Goal: Information Seeking & Learning: Learn about a topic

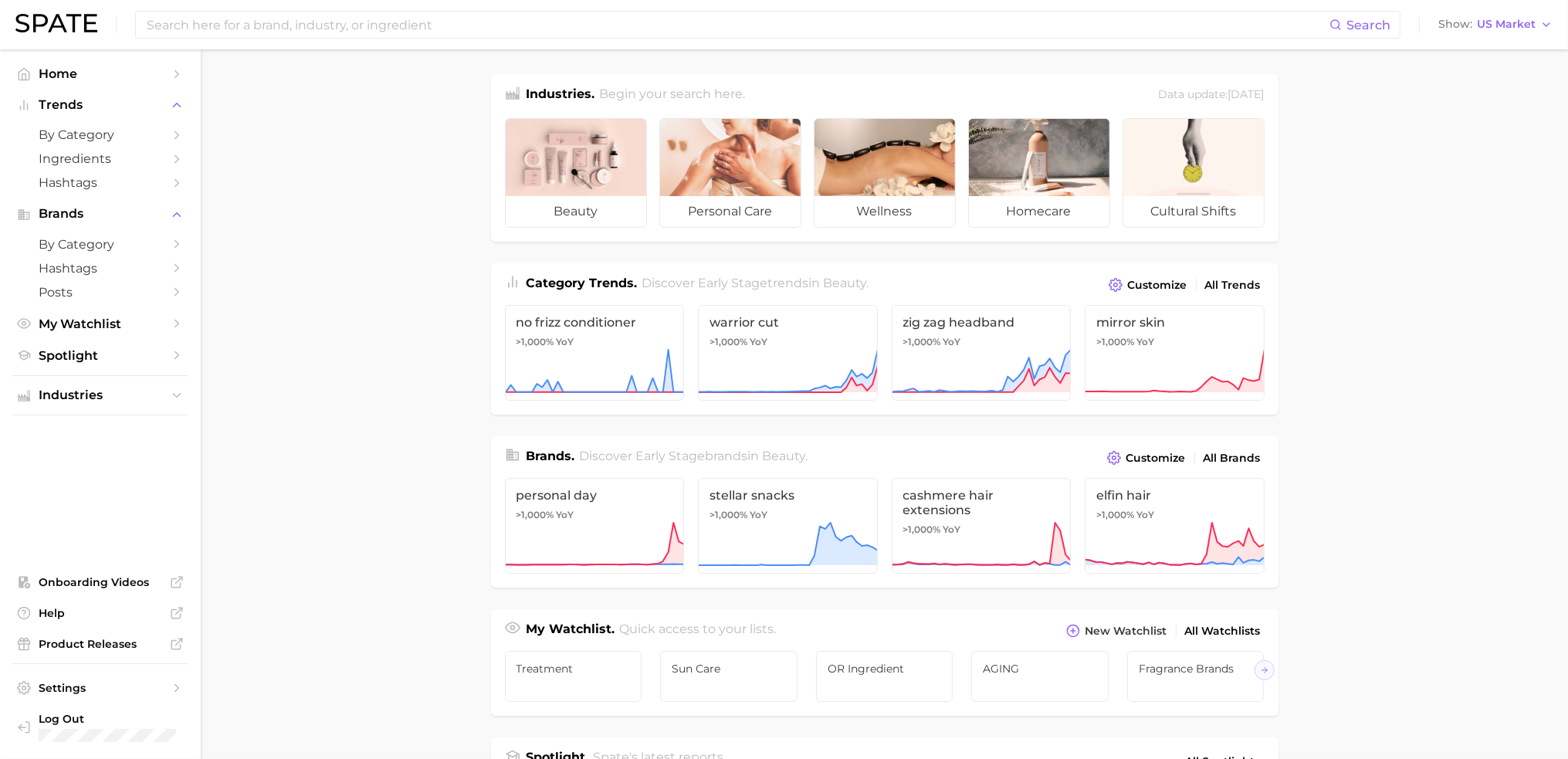
click at [697, 50] on main "Industries. Begin your search here. Data update: [DATE] beauty personal care we…" at bounding box center [884, 656] width 1367 height 1215
click at [698, 27] on input at bounding box center [737, 24] width 1185 height 26
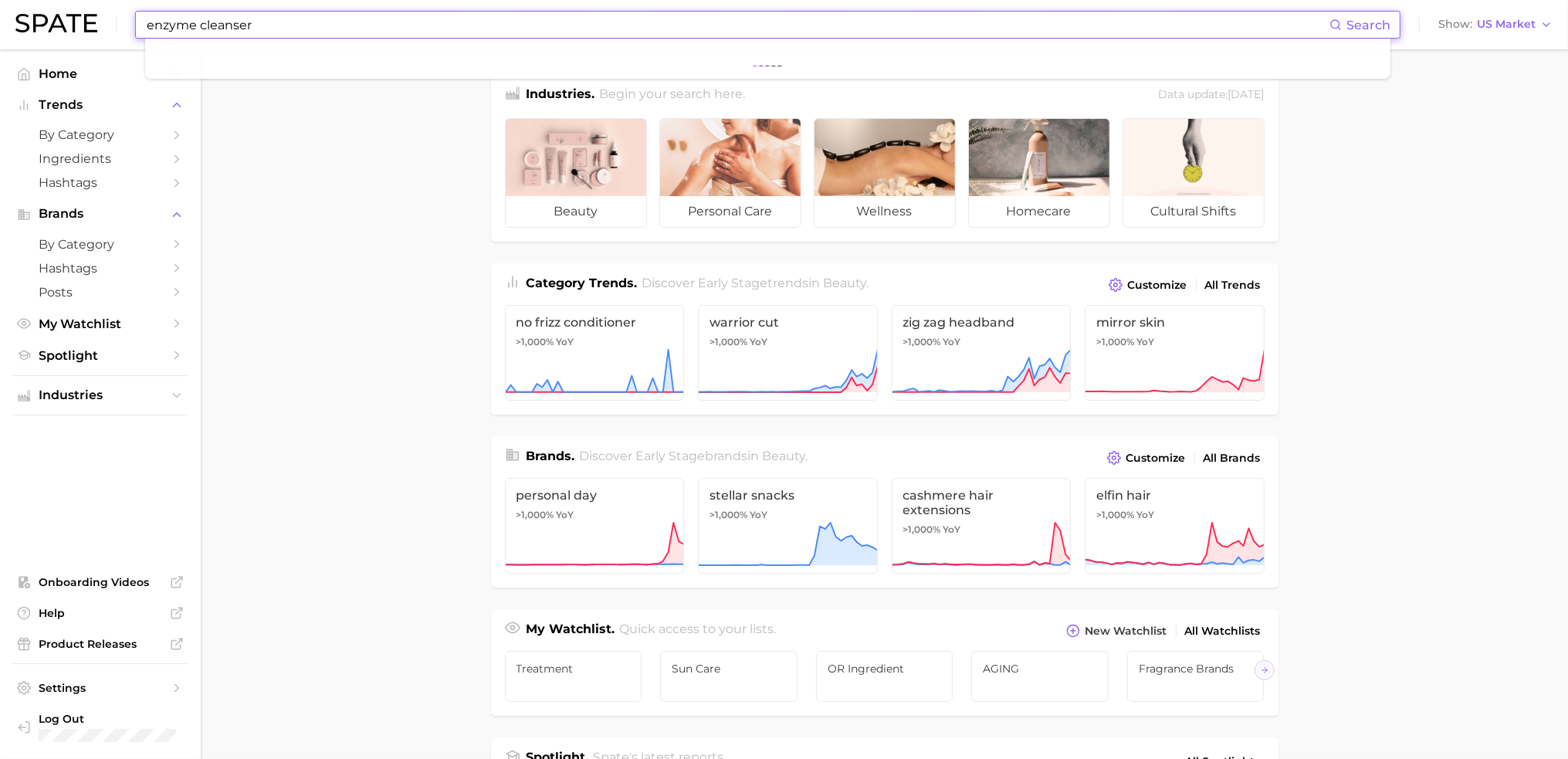
type input "enzyme cleanser"
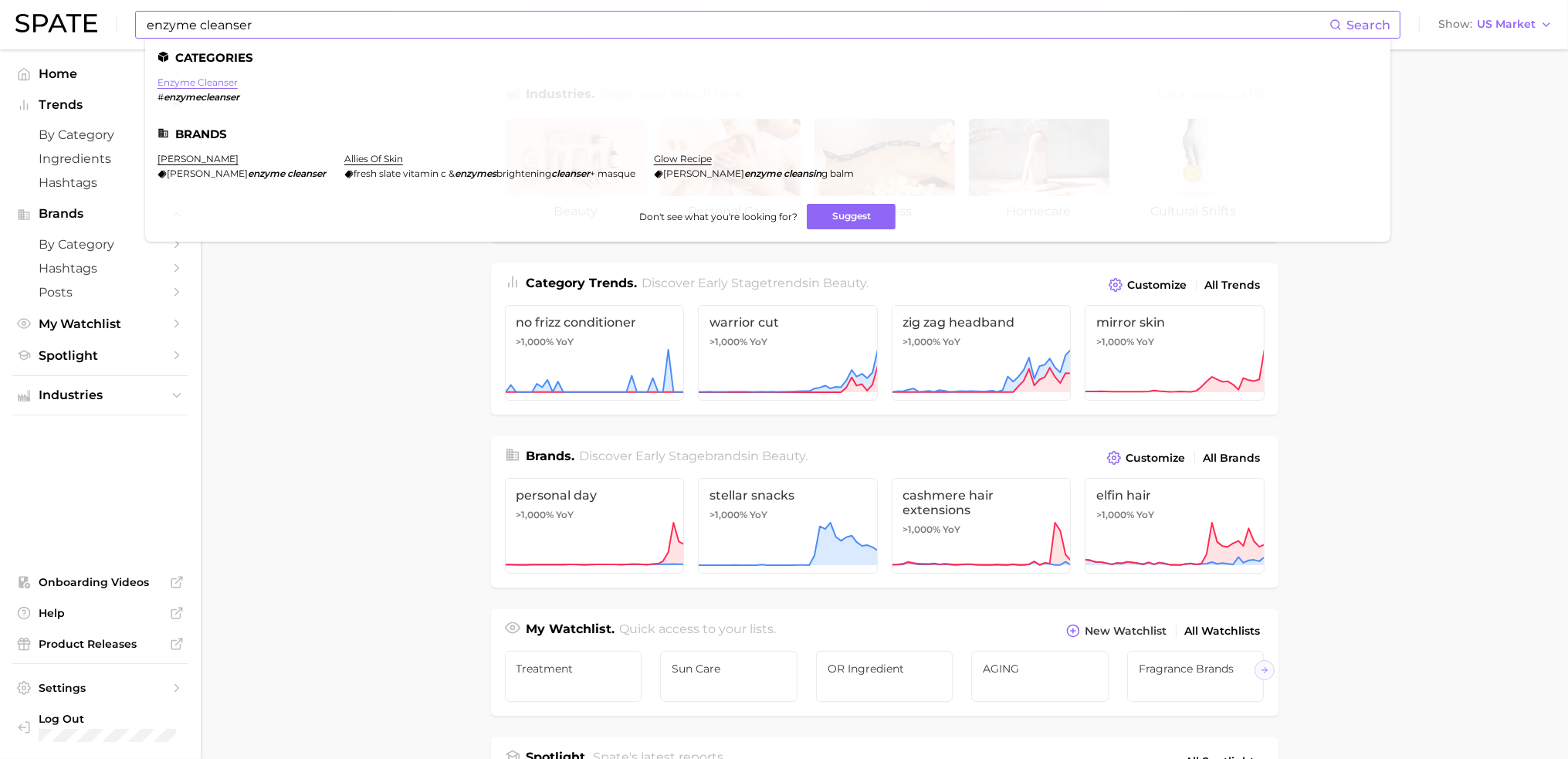
click at [202, 80] on link "enzyme cleanser" at bounding box center [198, 81] width 81 height 12
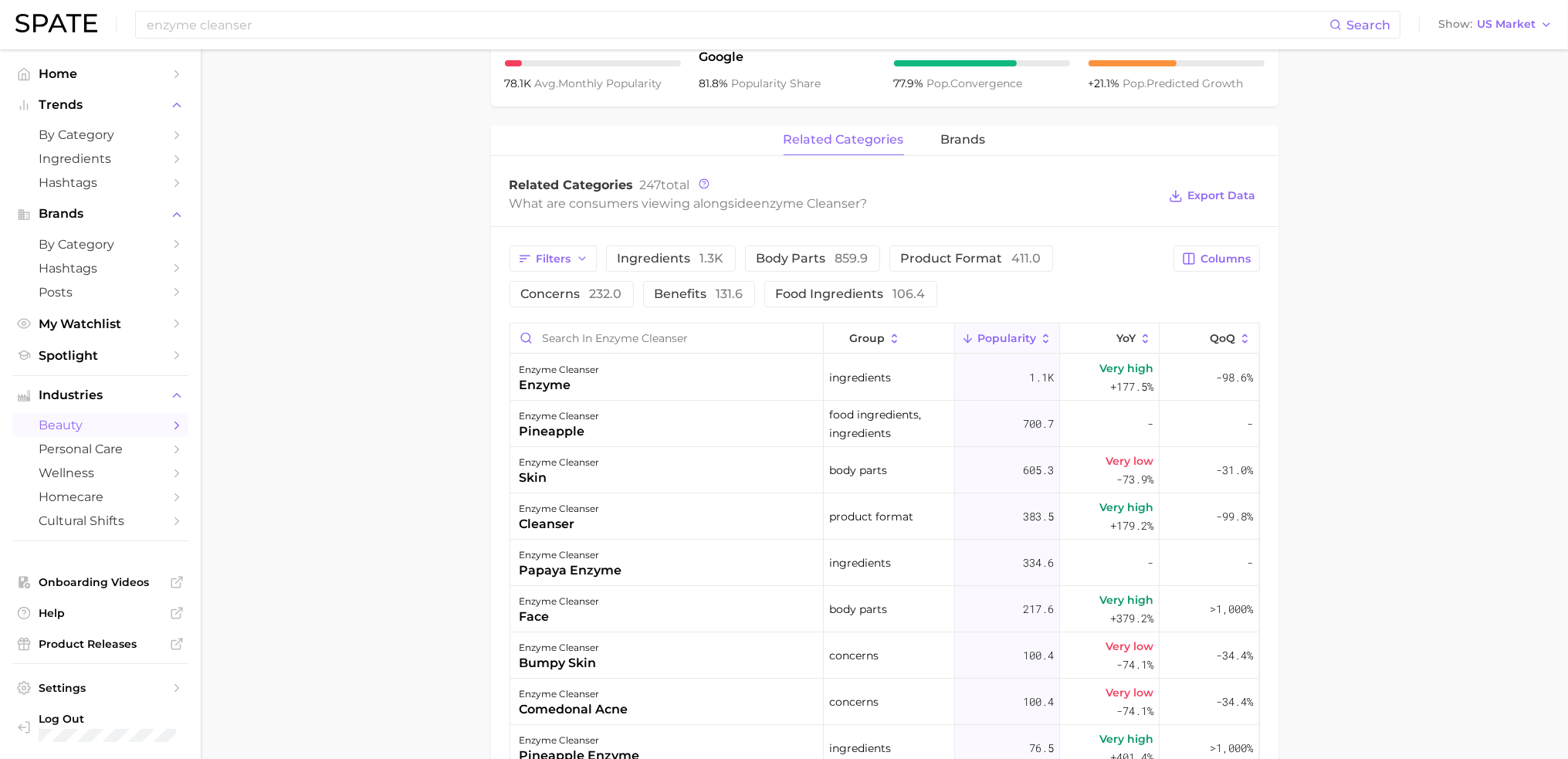
scroll to position [614, 0]
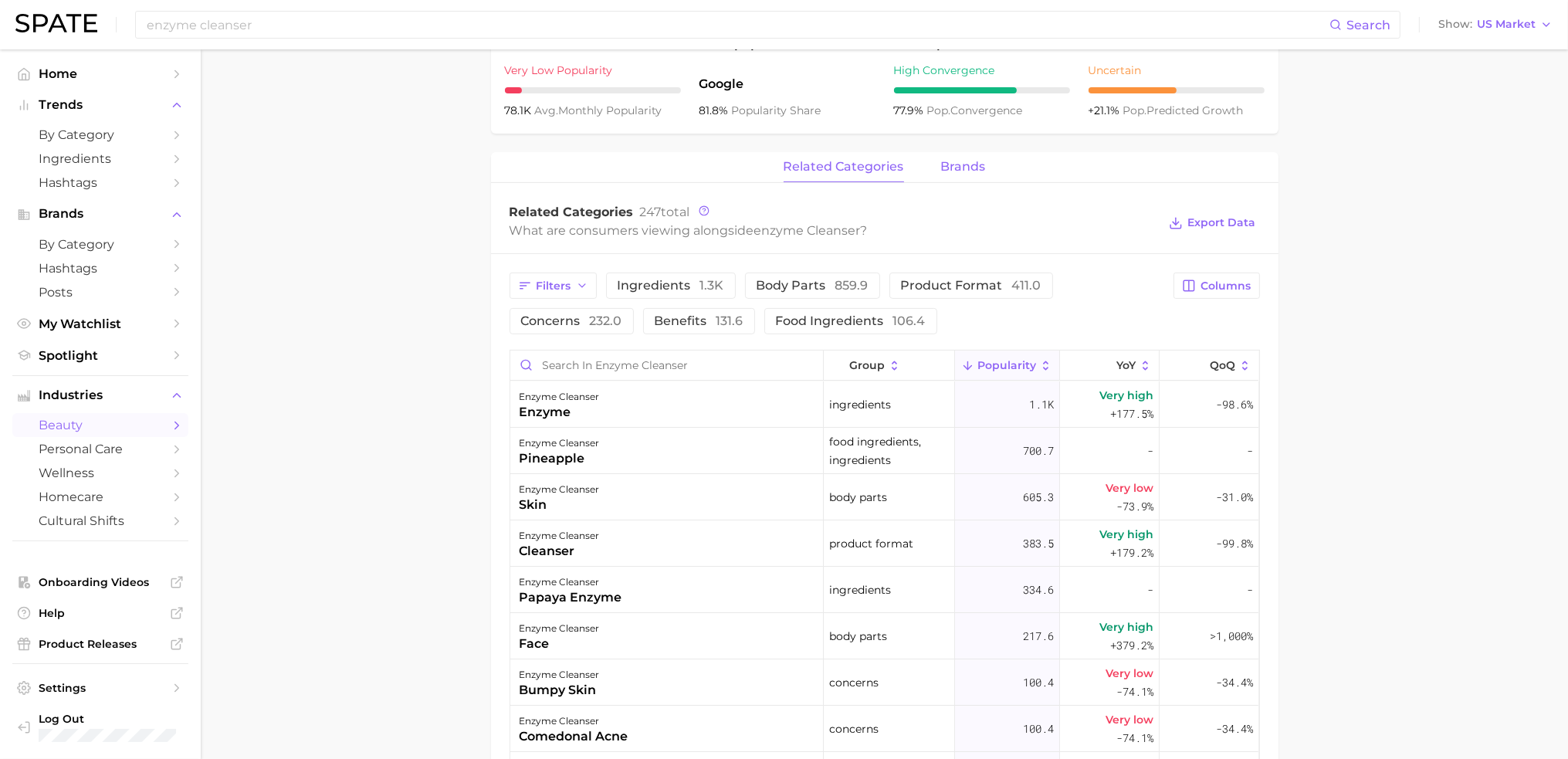
click at [949, 165] on span "brands" at bounding box center [964, 166] width 45 height 14
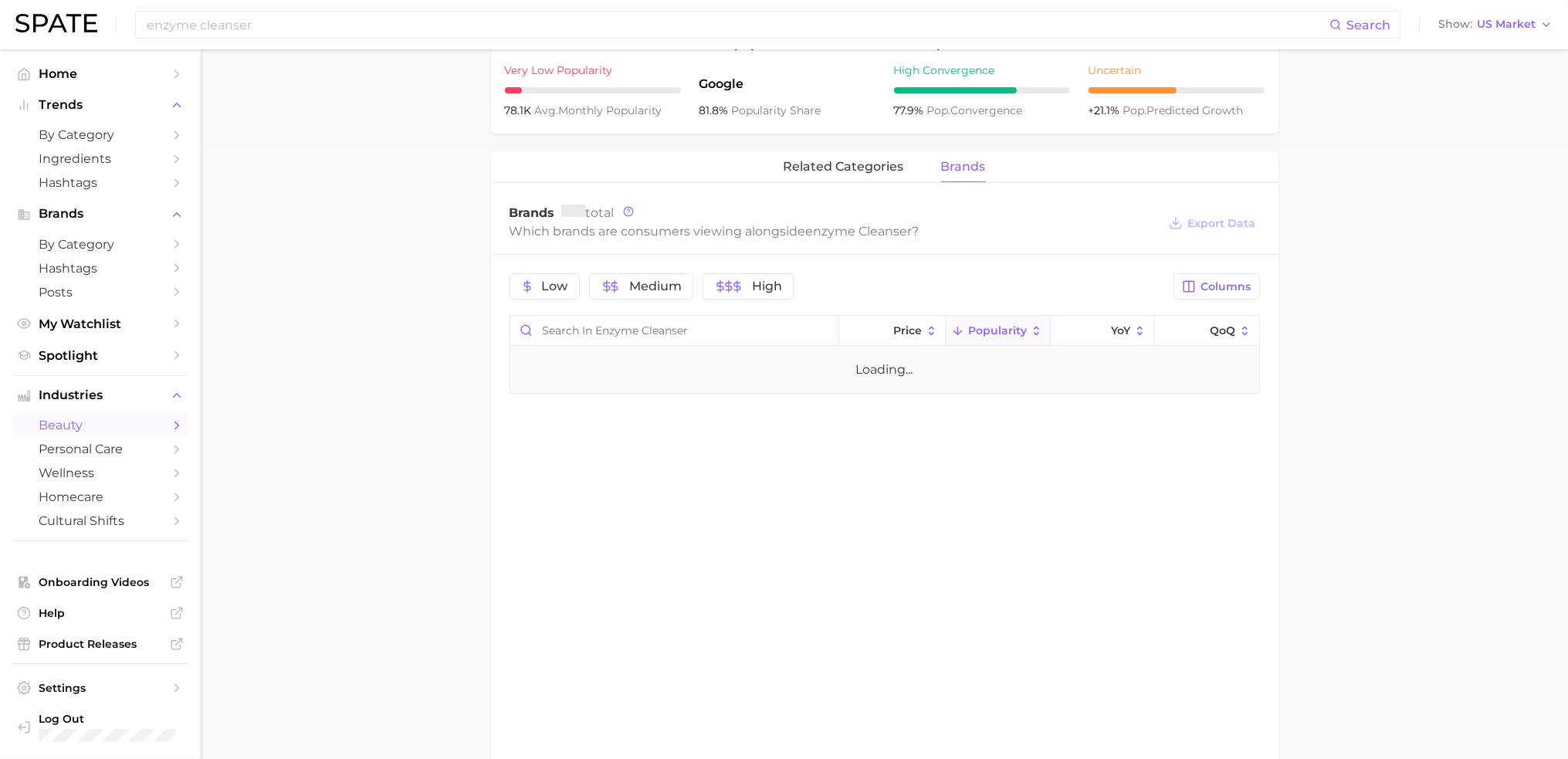
click at [1408, 352] on main "1. skincare 2. face products 3. cleansing products 4. enzyme cleanser Overview …" at bounding box center [884, 162] width 1367 height 1454
click at [1381, 406] on main "1. skincare 2. face products 3. cleansing products 4. enzyme cleanser Overview …" at bounding box center [884, 162] width 1367 height 1454
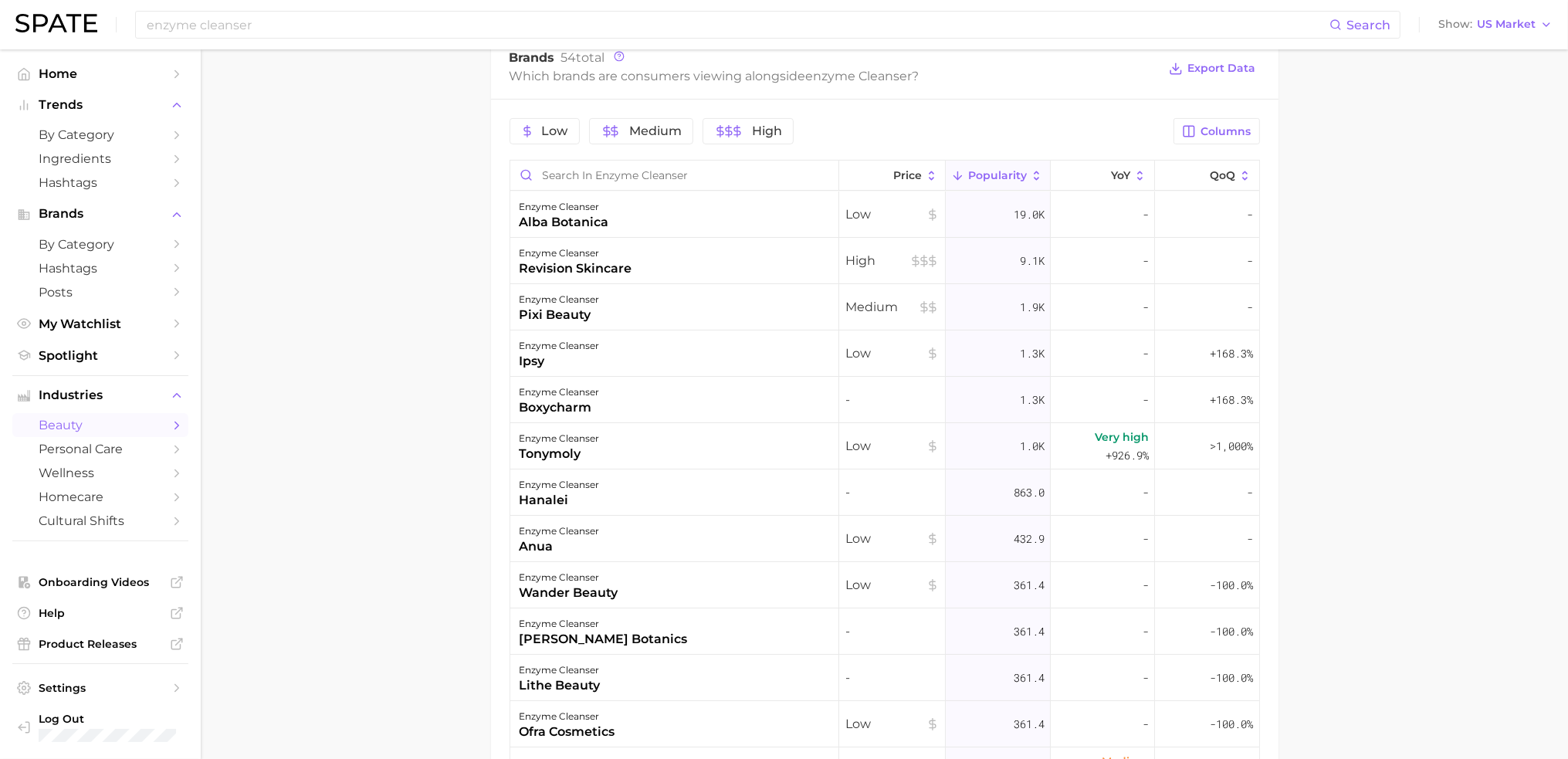
scroll to position [846, 0]
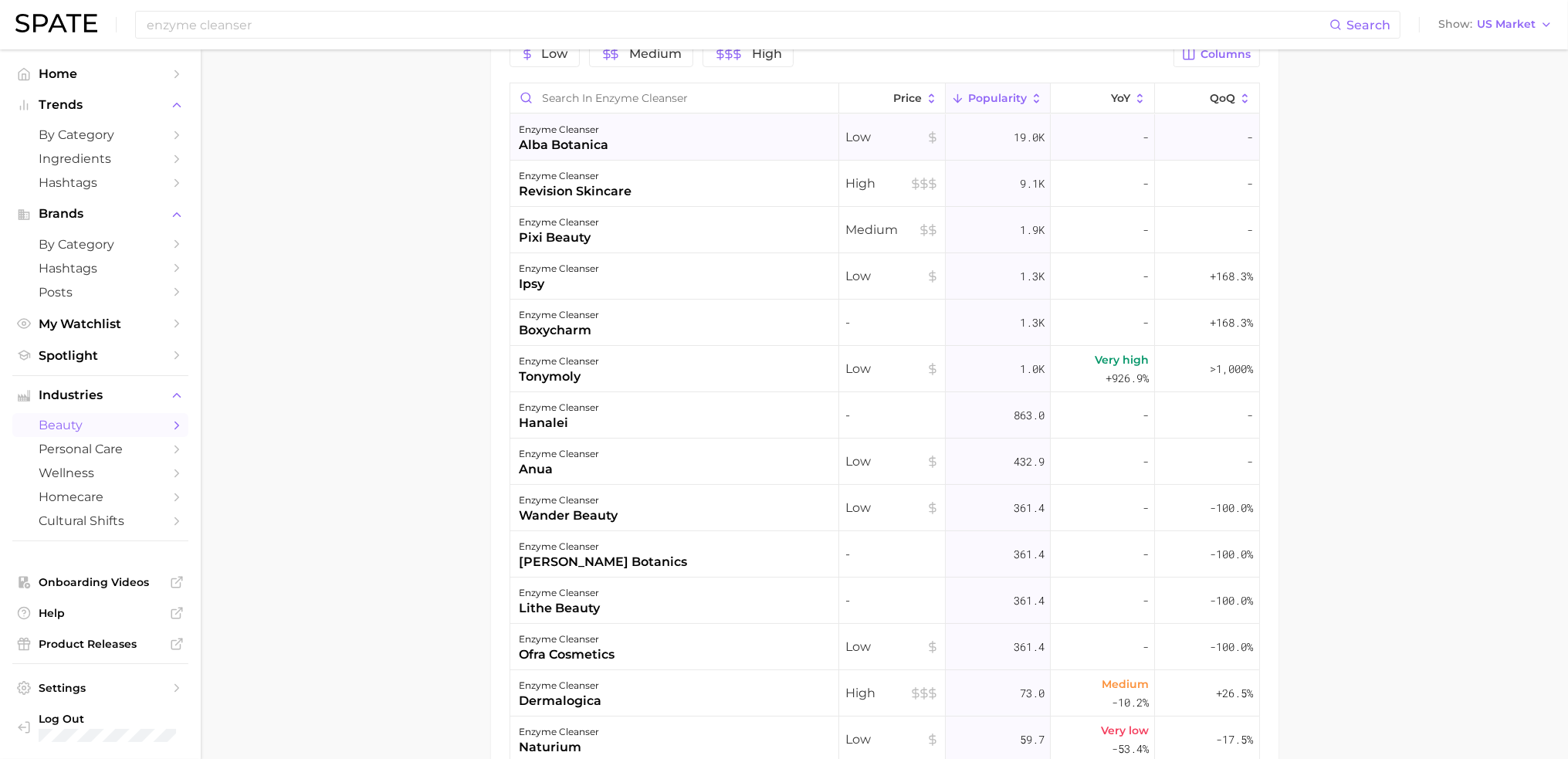
click at [859, 141] on span "Low" at bounding box center [892, 137] width 93 height 19
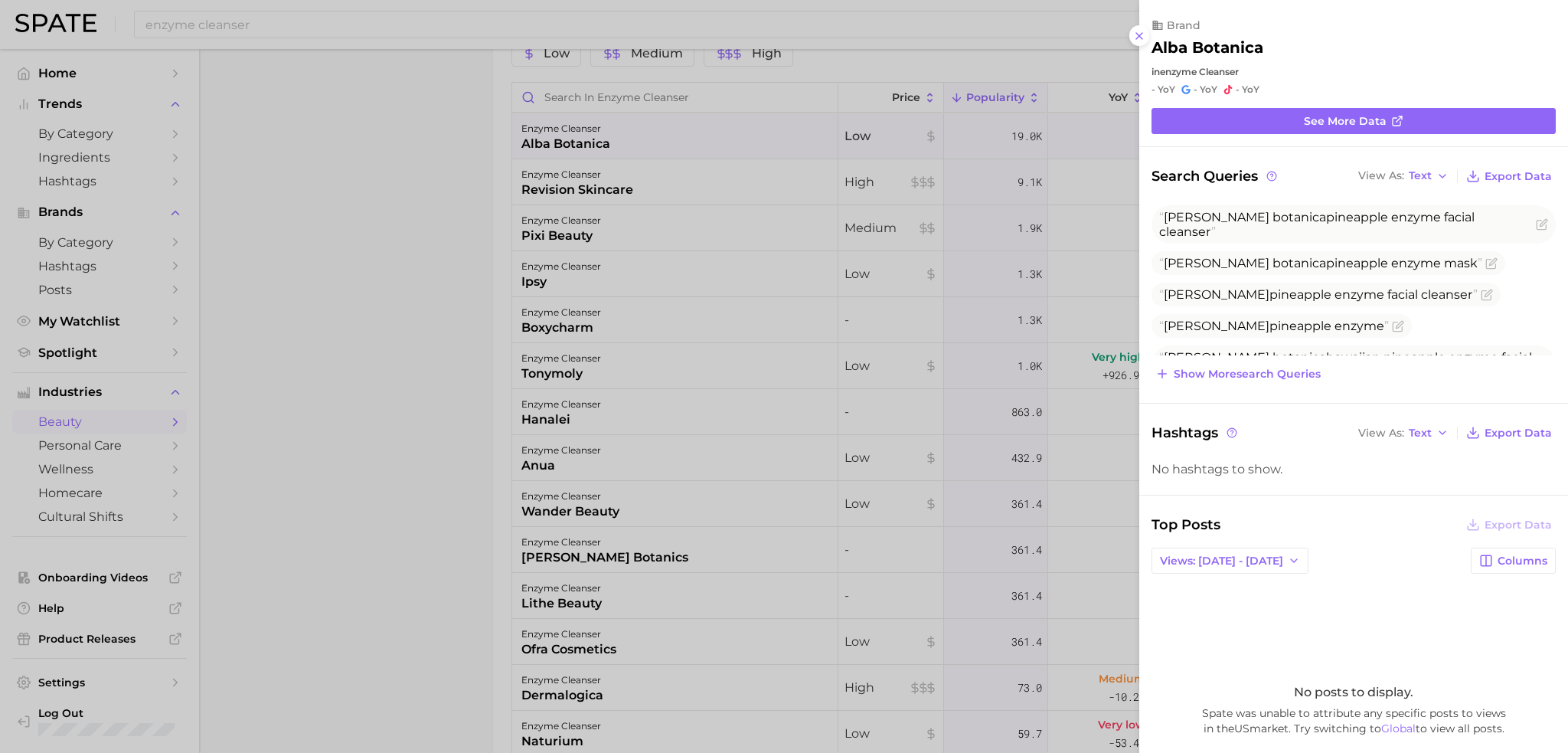
click at [1019, 372] on div at bounding box center [784, 376] width 1568 height 753
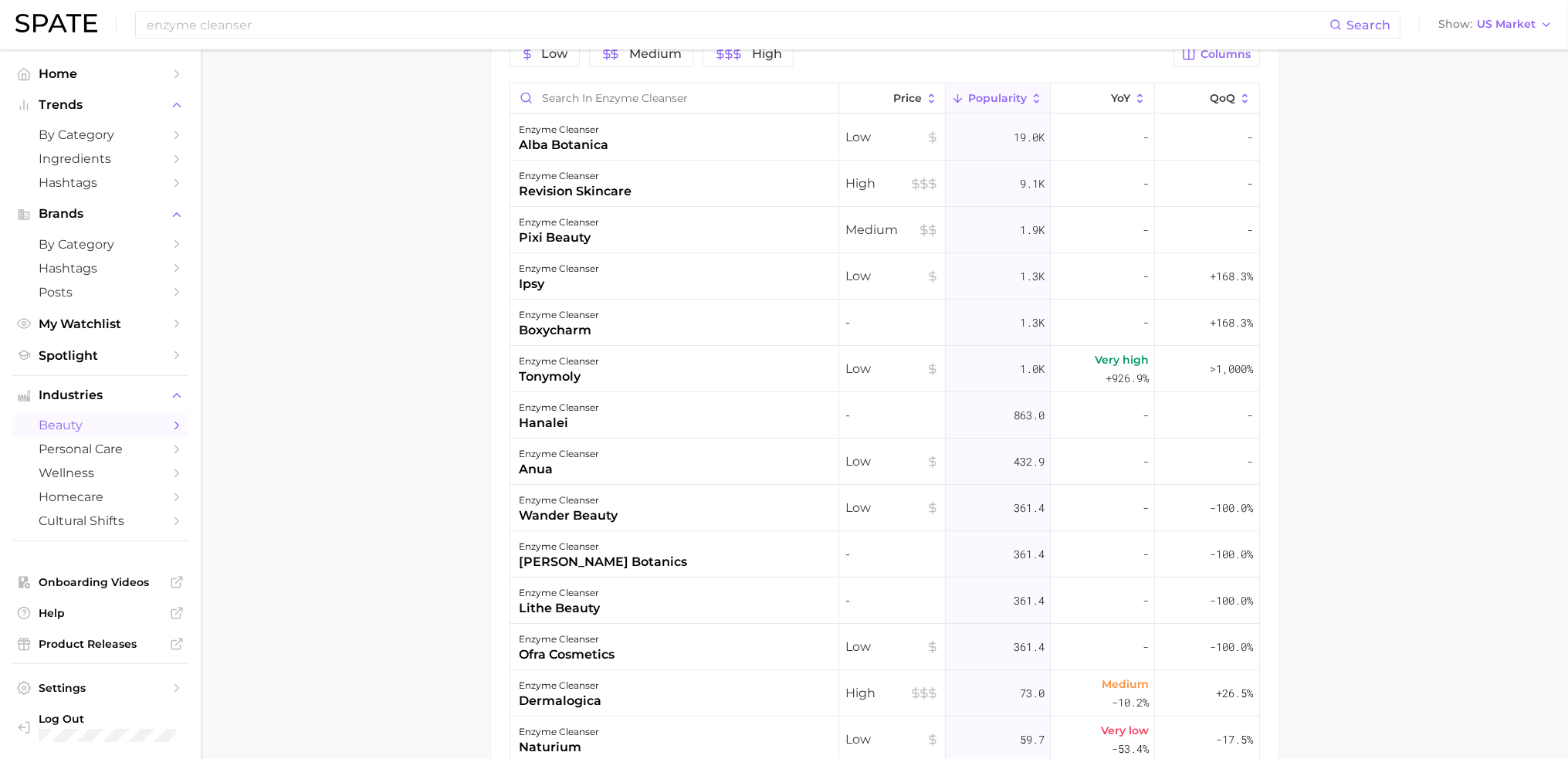
drag, startPoint x: 510, startPoint y: 148, endPoint x: 498, endPoint y: 120, distance: 30.5
click at [498, 120] on div "Low Medium High Columns Price Popularity YoY QoQ enzyme cleanser alba botanica …" at bounding box center [884, 440] width 787 height 837
drag, startPoint x: 498, startPoint y: 120, endPoint x: 617, endPoint y: 149, distance: 122.5
click at [617, 149] on div "Low Medium High Columns Price Popularity YoY QoQ enzyme cleanser alba botanica …" at bounding box center [884, 440] width 787 height 837
copy div "enzyme cleanser alba botanica"
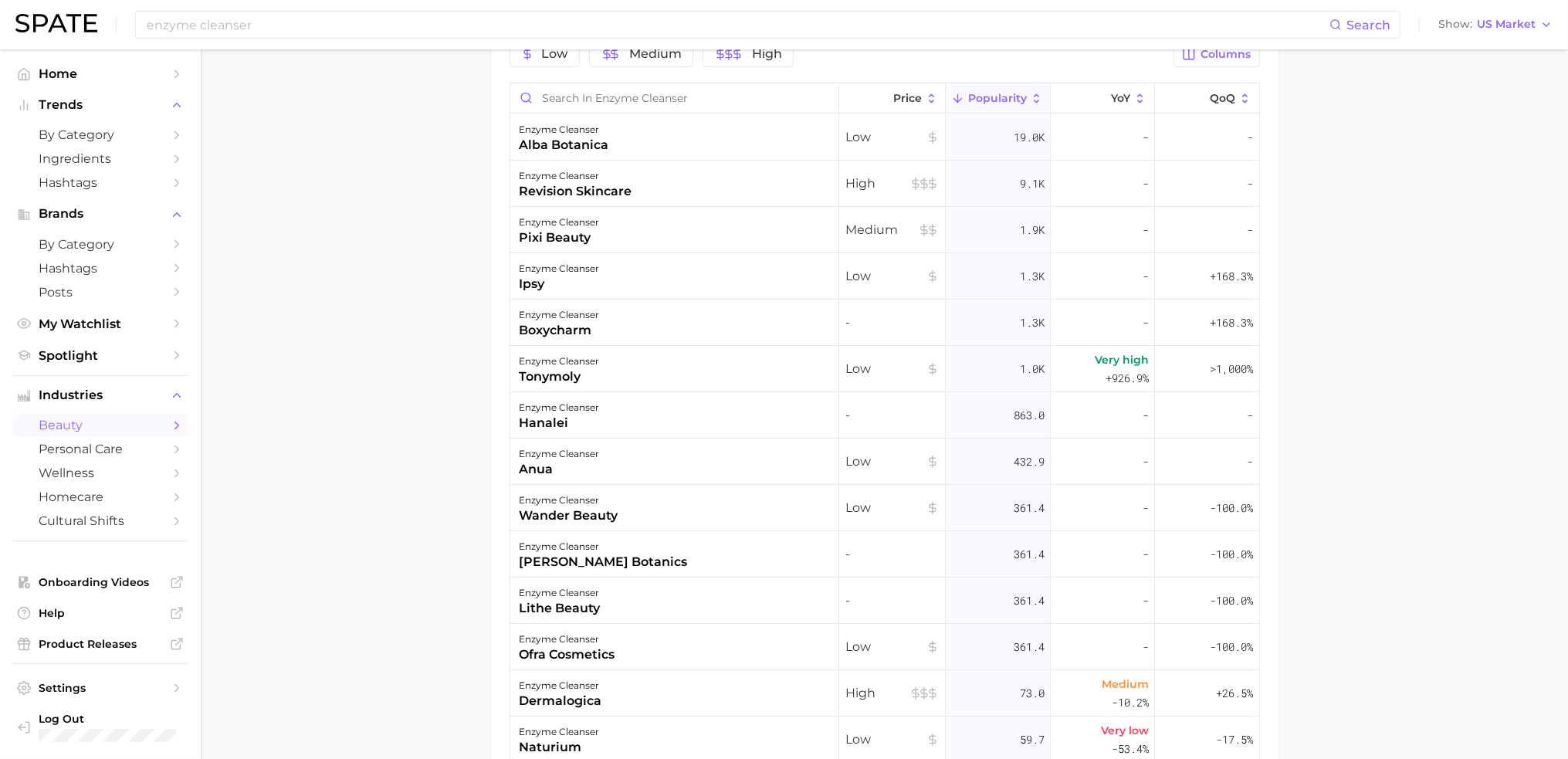
click at [1356, 359] on main "1. skincare 2. face products 3. cleansing products 4. enzyme cleanser Overview …" at bounding box center [884, 70] width 1367 height 1733
click at [1365, 381] on main "1. skincare 2. face products 3. cleansing products 4. enzyme cleanser Overview …" at bounding box center [884, 70] width 1367 height 1733
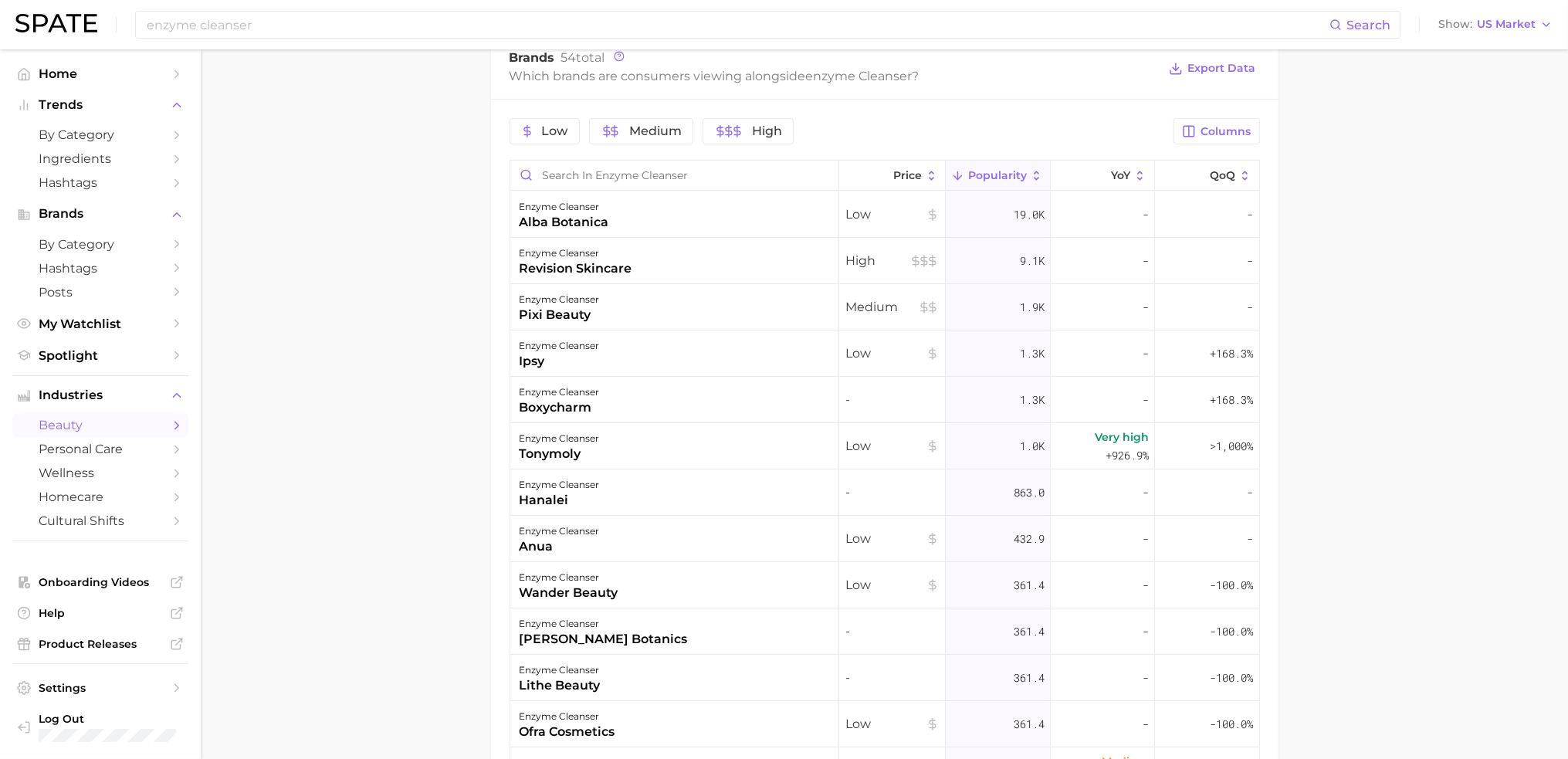
scroll to position [691, 0]
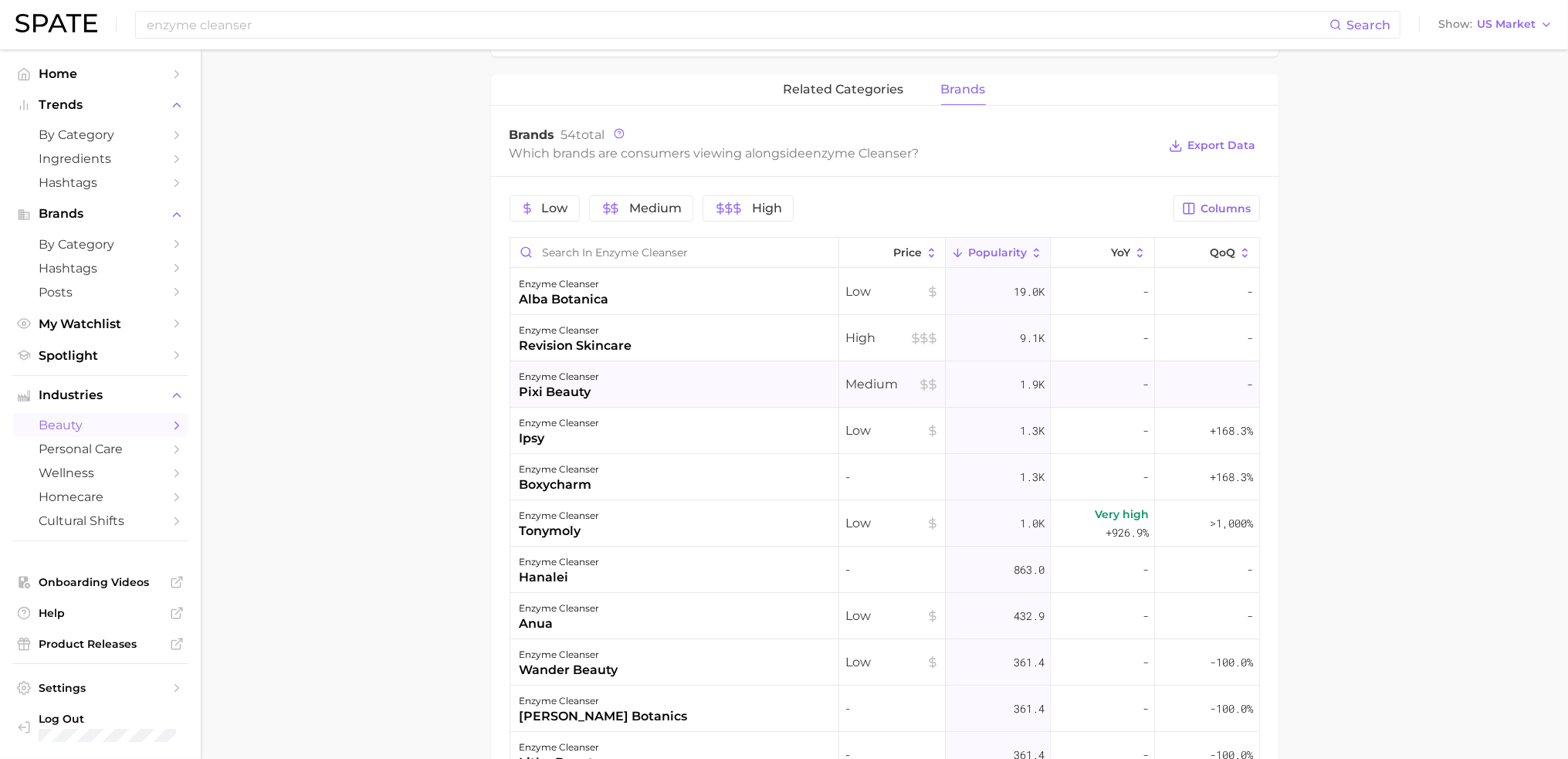
drag, startPoint x: 510, startPoint y: 373, endPoint x: 563, endPoint y: 383, distance: 53.9
click at [584, 388] on div "enzyme cleanser pixi beauty" at bounding box center [674, 384] width 329 height 47
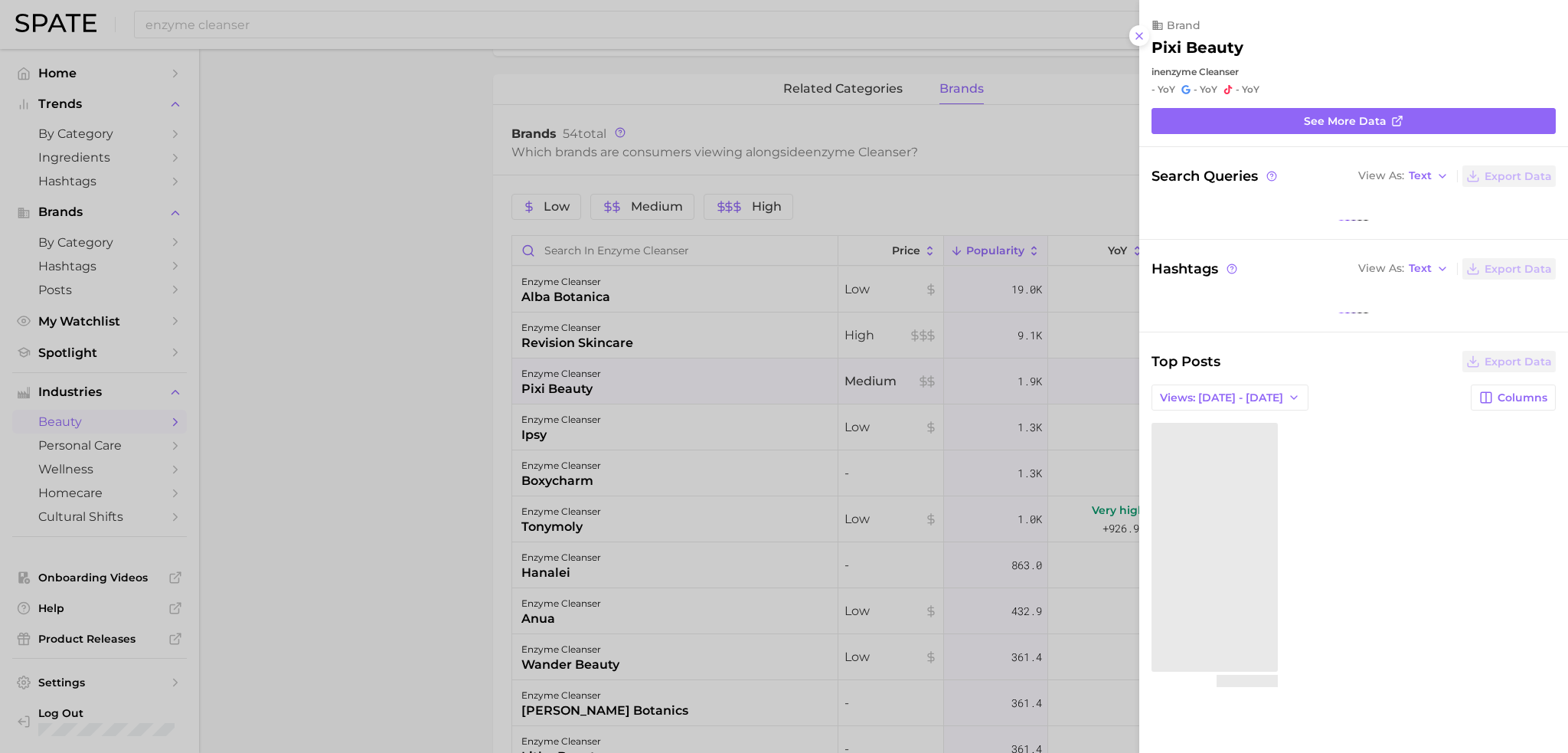
click at [470, 374] on div at bounding box center [784, 376] width 1568 height 753
click at [499, 376] on div at bounding box center [784, 376] width 1568 height 753
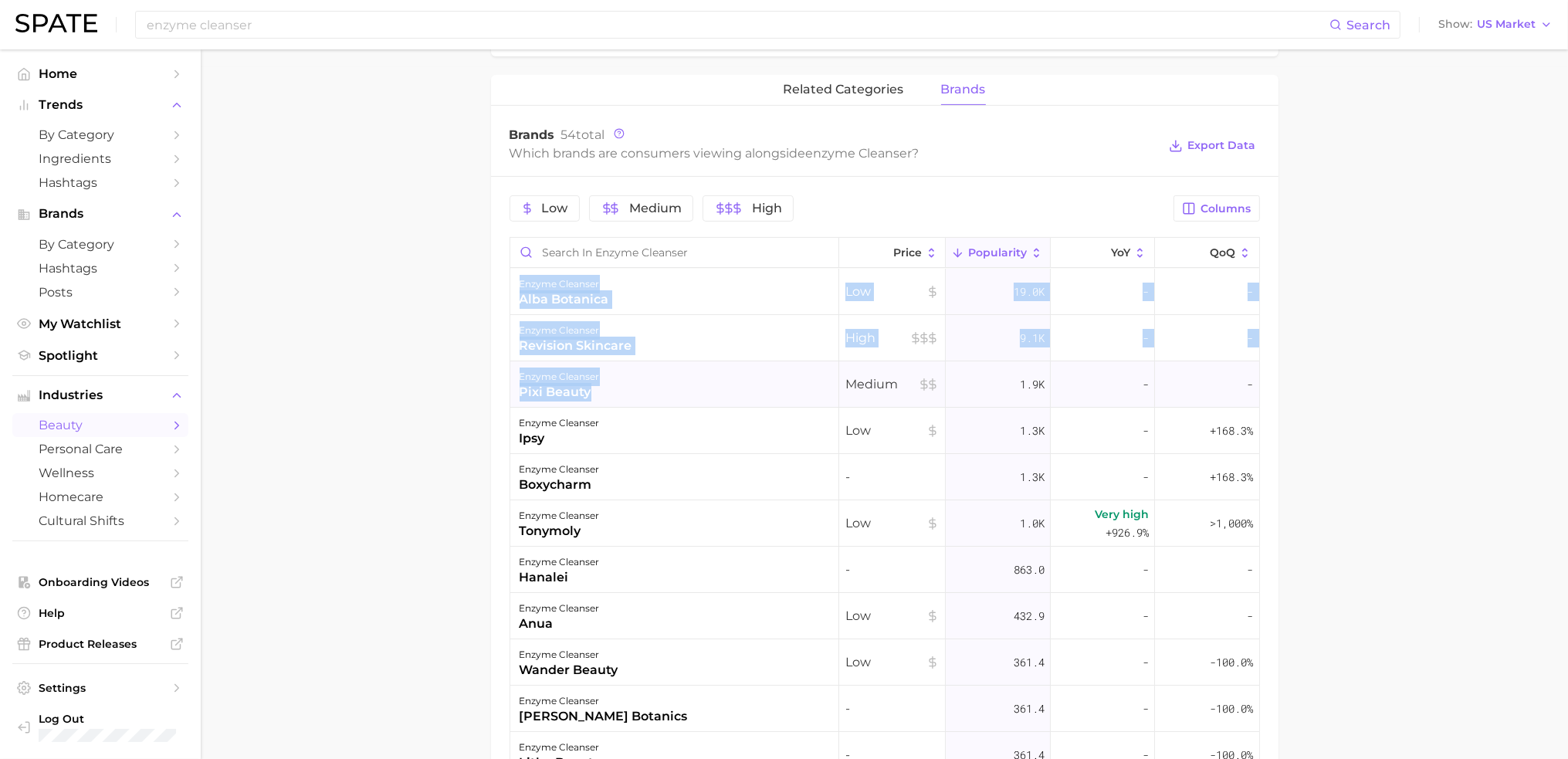
drag, startPoint x: 504, startPoint y: 379, endPoint x: 602, endPoint y: 403, distance: 100.9
click at [602, 403] on div "Low Medium High Columns Price Popularity YoY QoQ enzyme cleanser alba botanica …" at bounding box center [884, 594] width 787 height 837
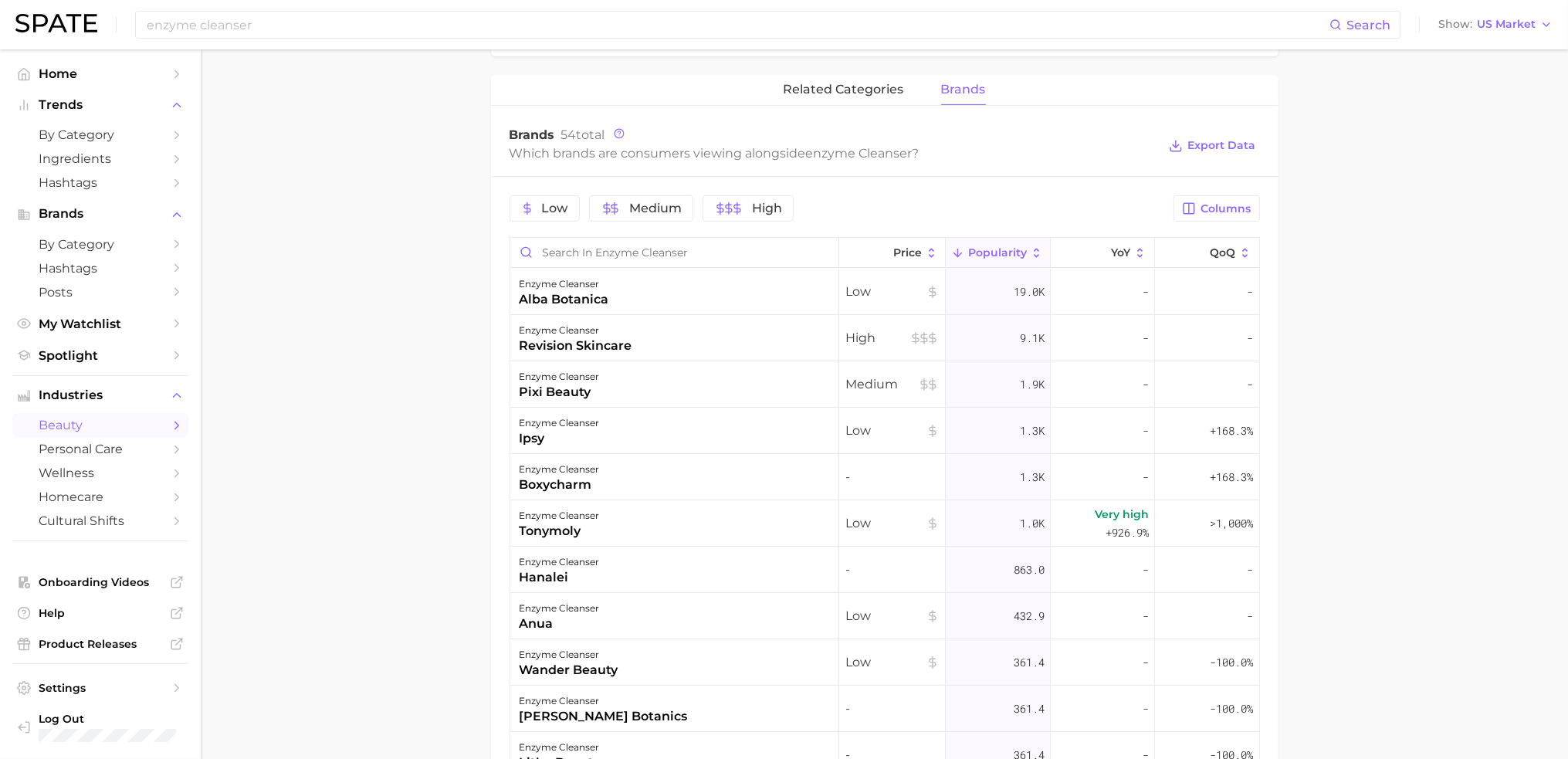
click at [448, 406] on main "1. skincare 2. face products 3. cleansing products 4. enzyme cleanser Overview …" at bounding box center [884, 225] width 1367 height 1733
click at [843, 75] on button "related categories" at bounding box center [844, 90] width 120 height 30
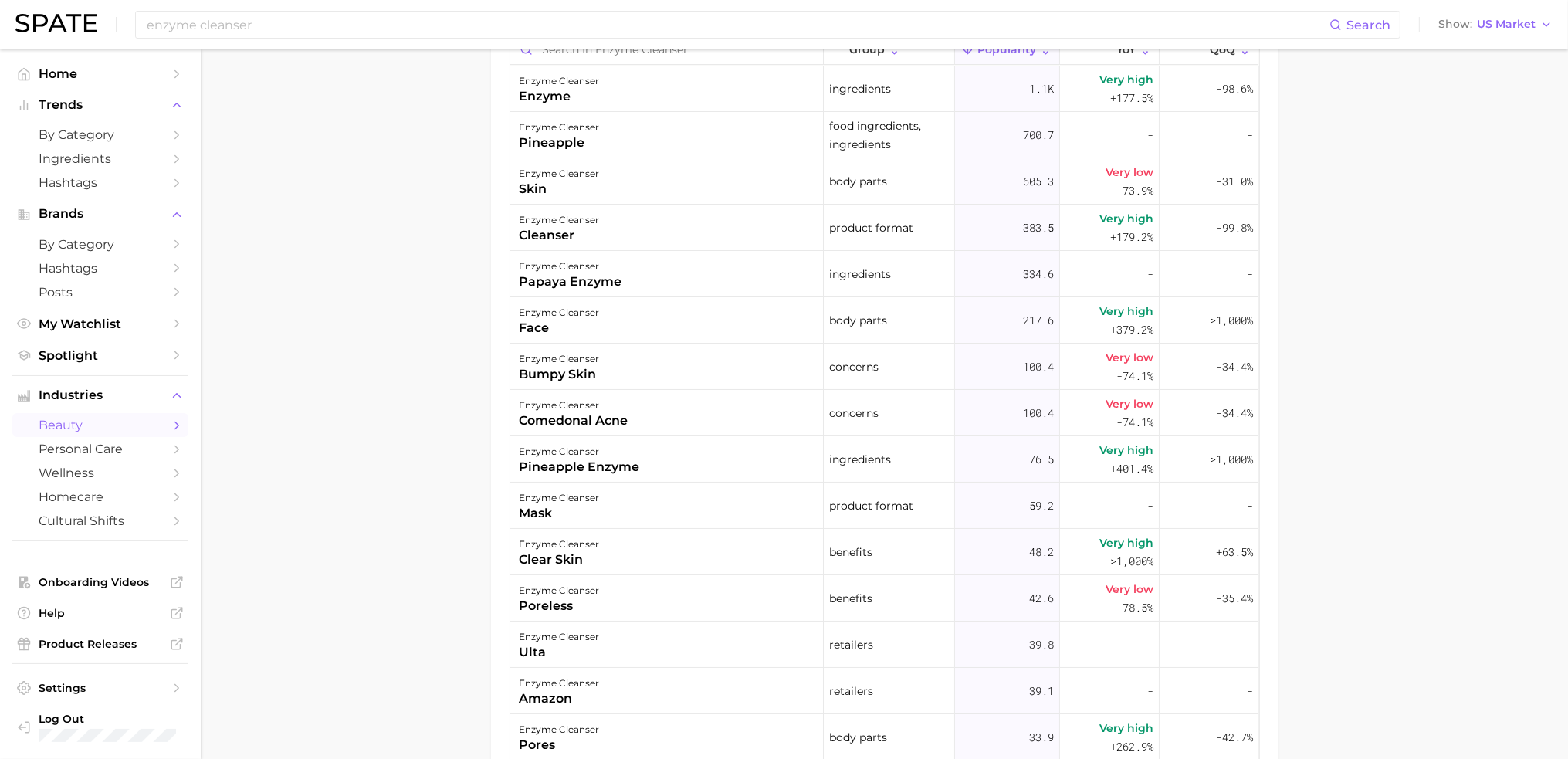
scroll to position [673, 0]
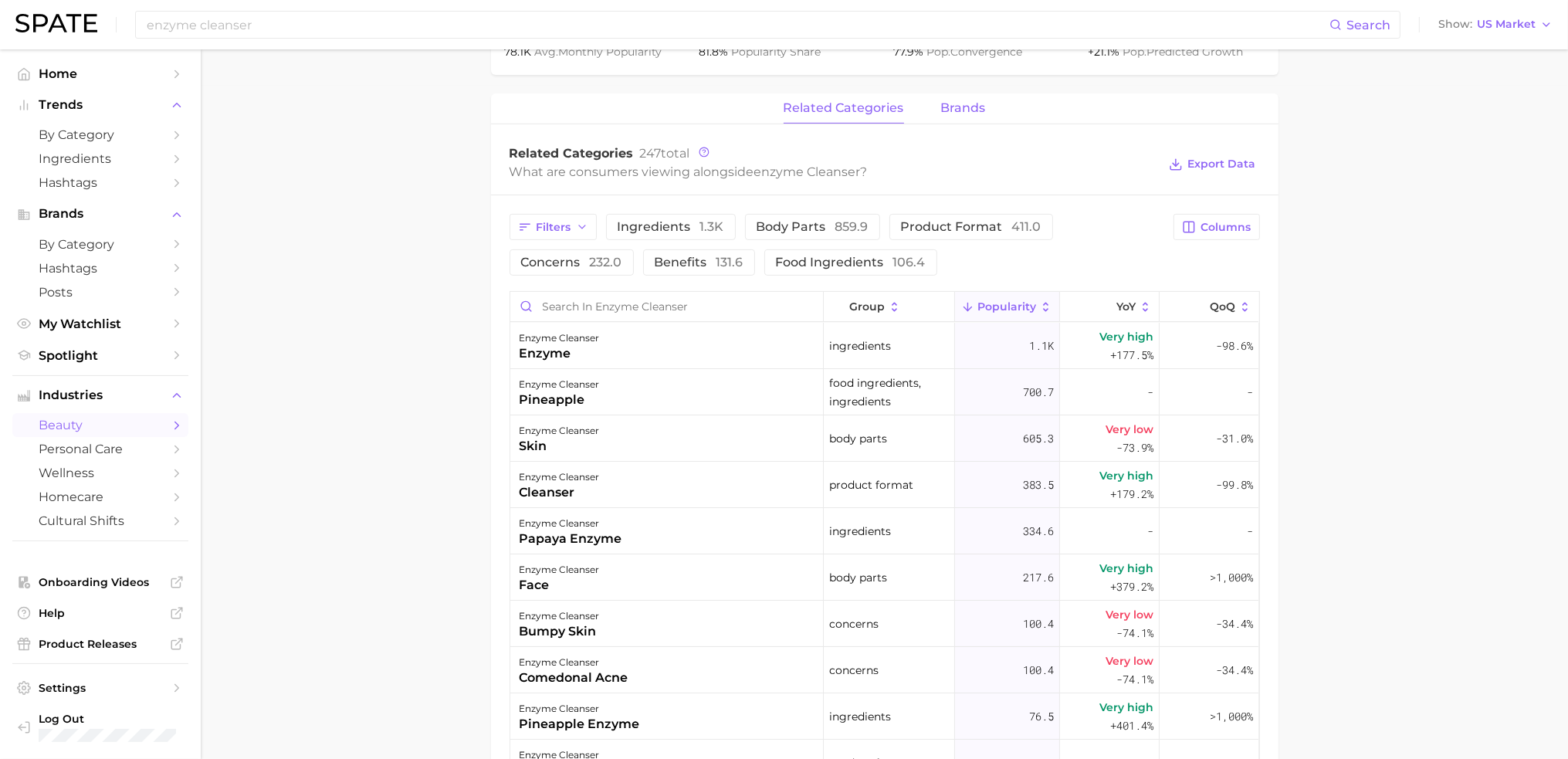
click at [973, 116] on button "brands" at bounding box center [964, 108] width 45 height 30
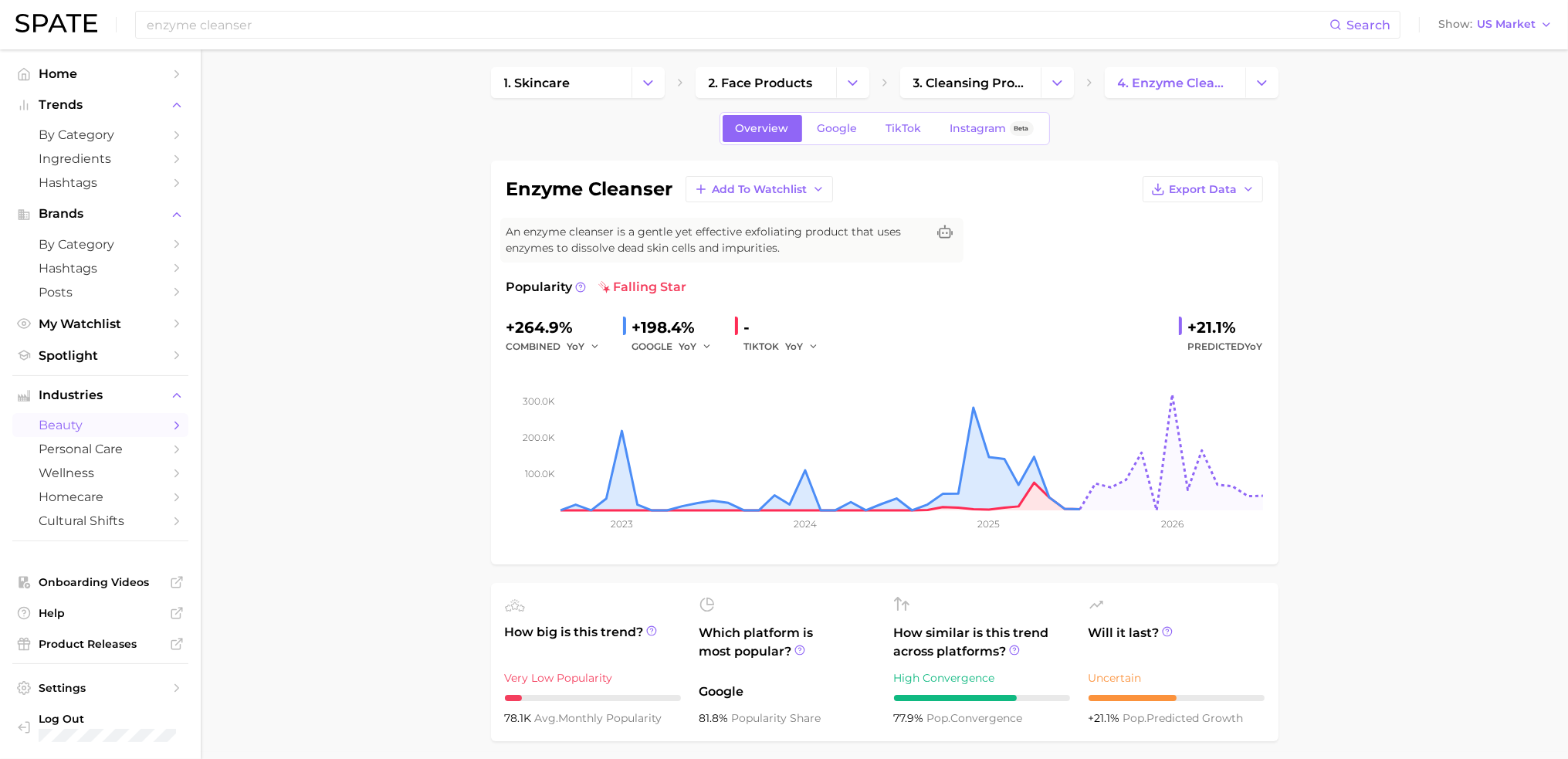
scroll to position [0, 0]
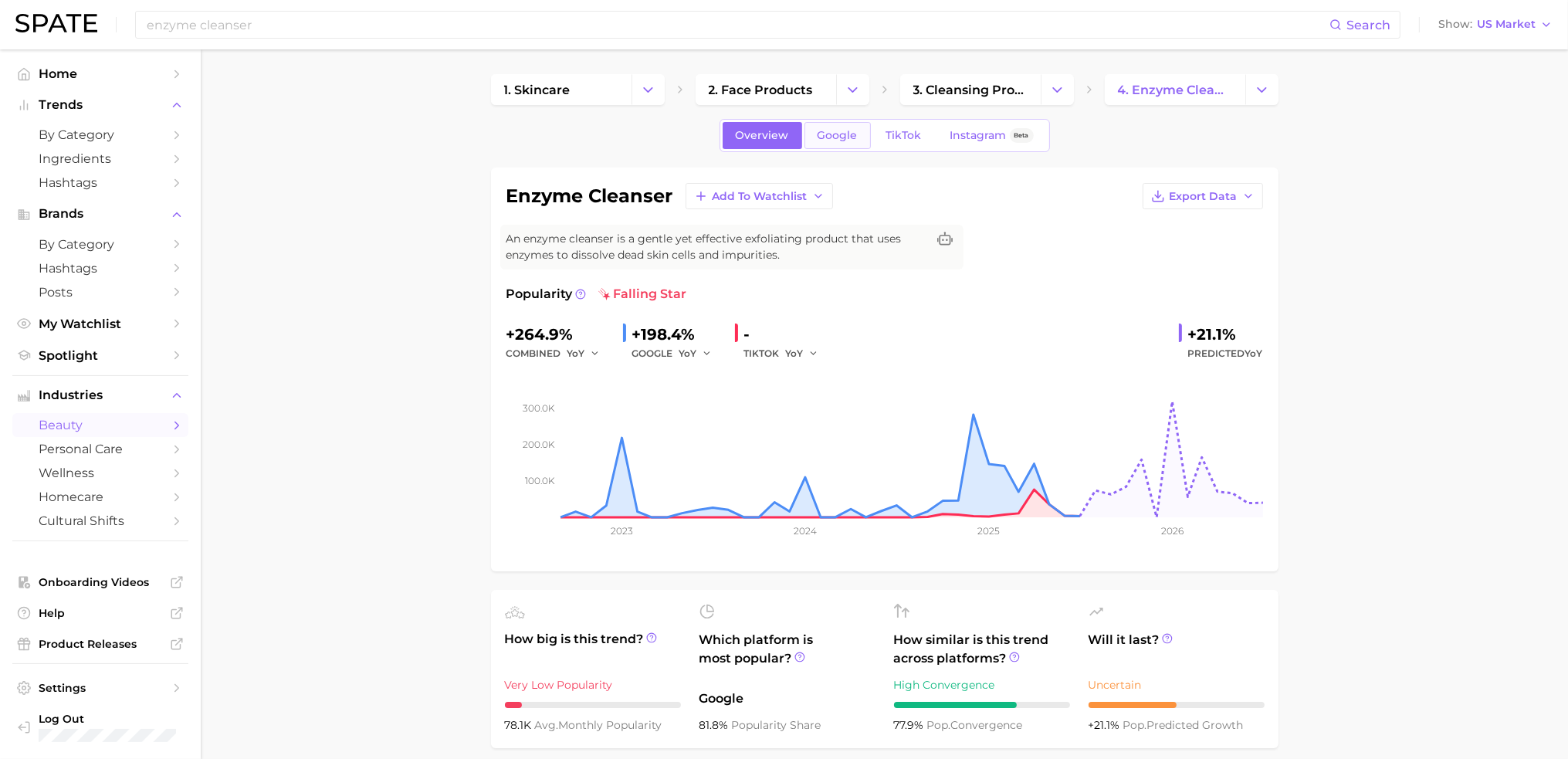
click at [829, 141] on span "Google" at bounding box center [837, 135] width 40 height 13
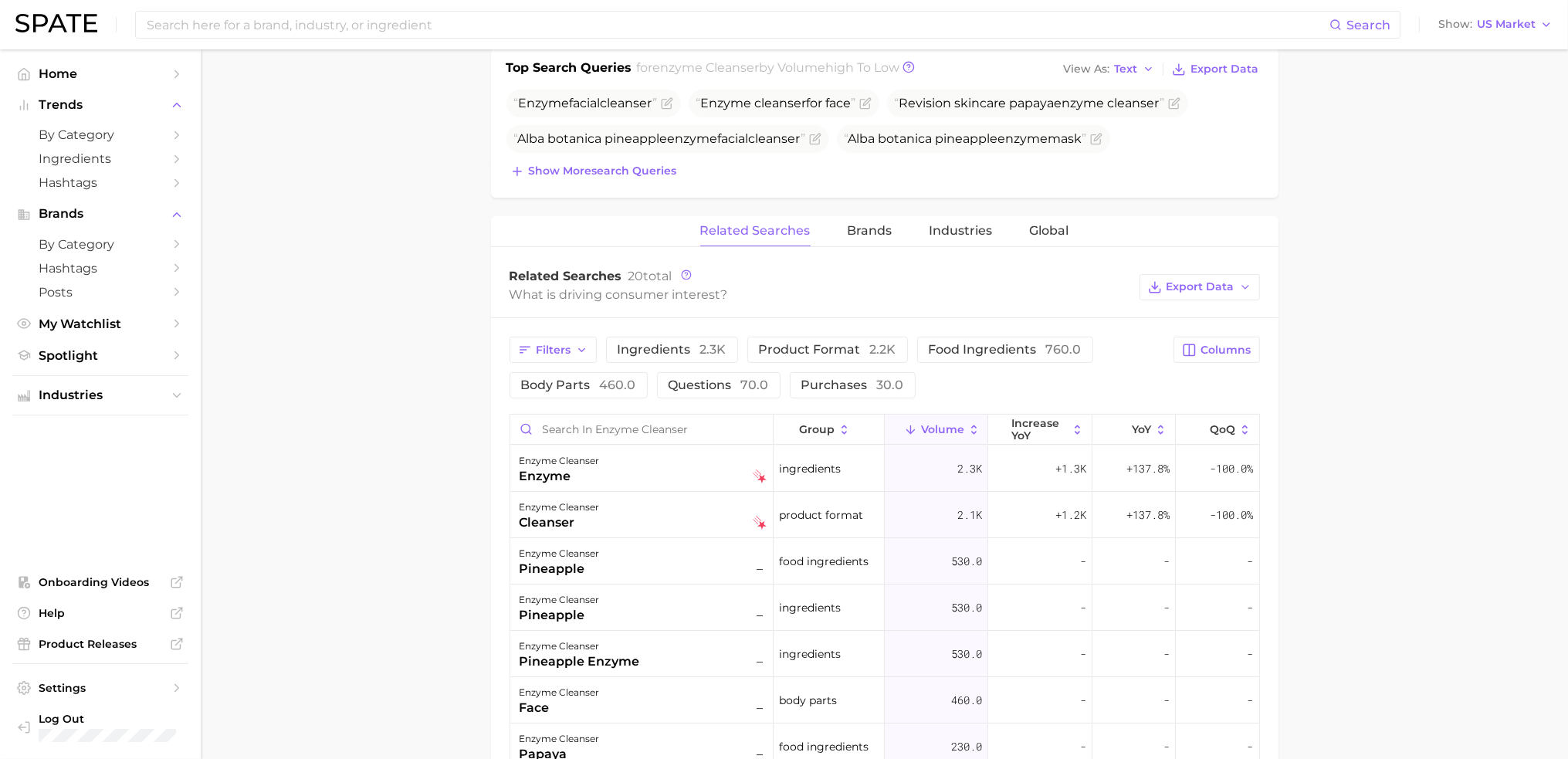
scroll to position [618, 0]
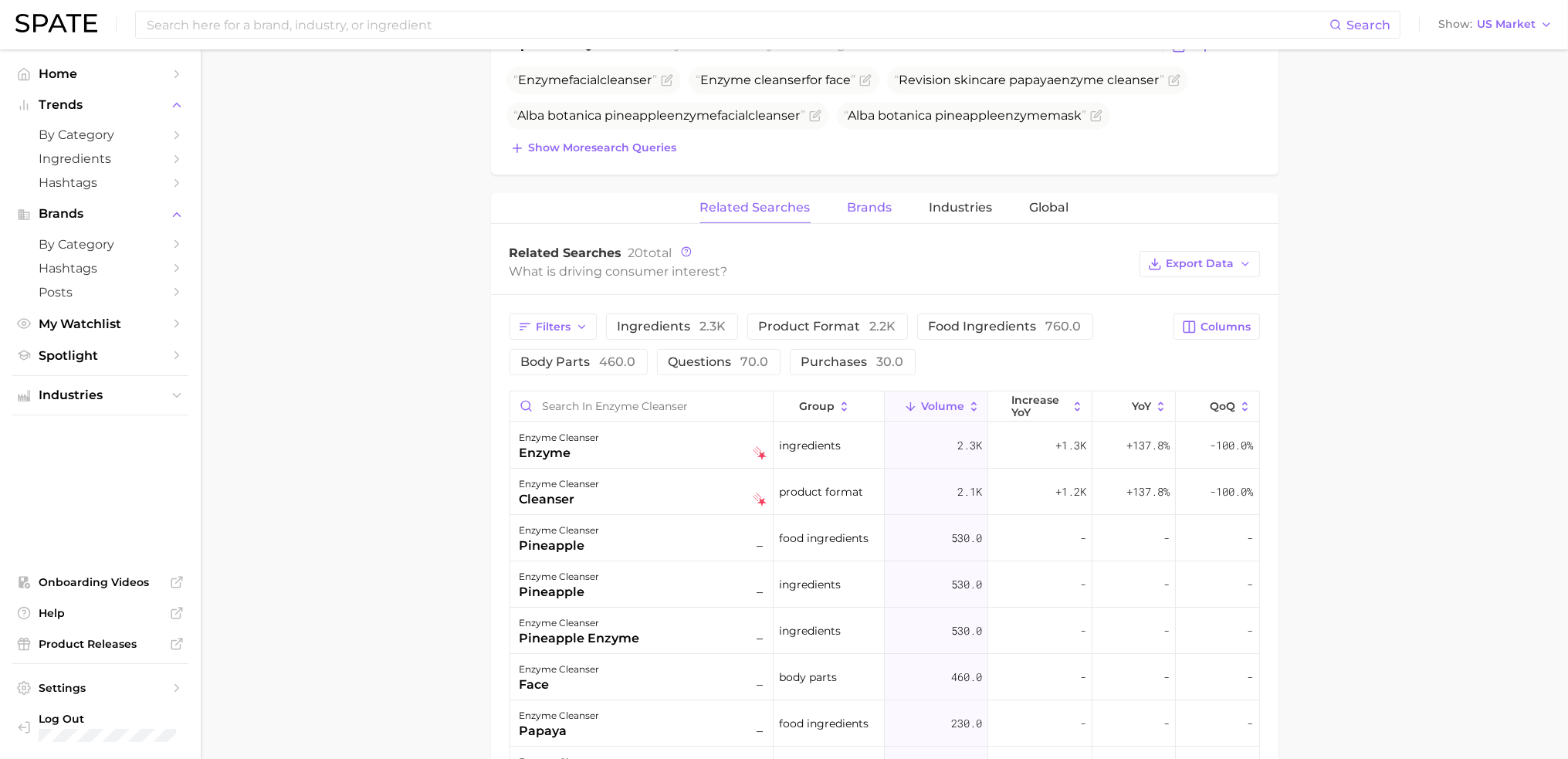
click at [855, 212] on span "Brands" at bounding box center [870, 208] width 45 height 14
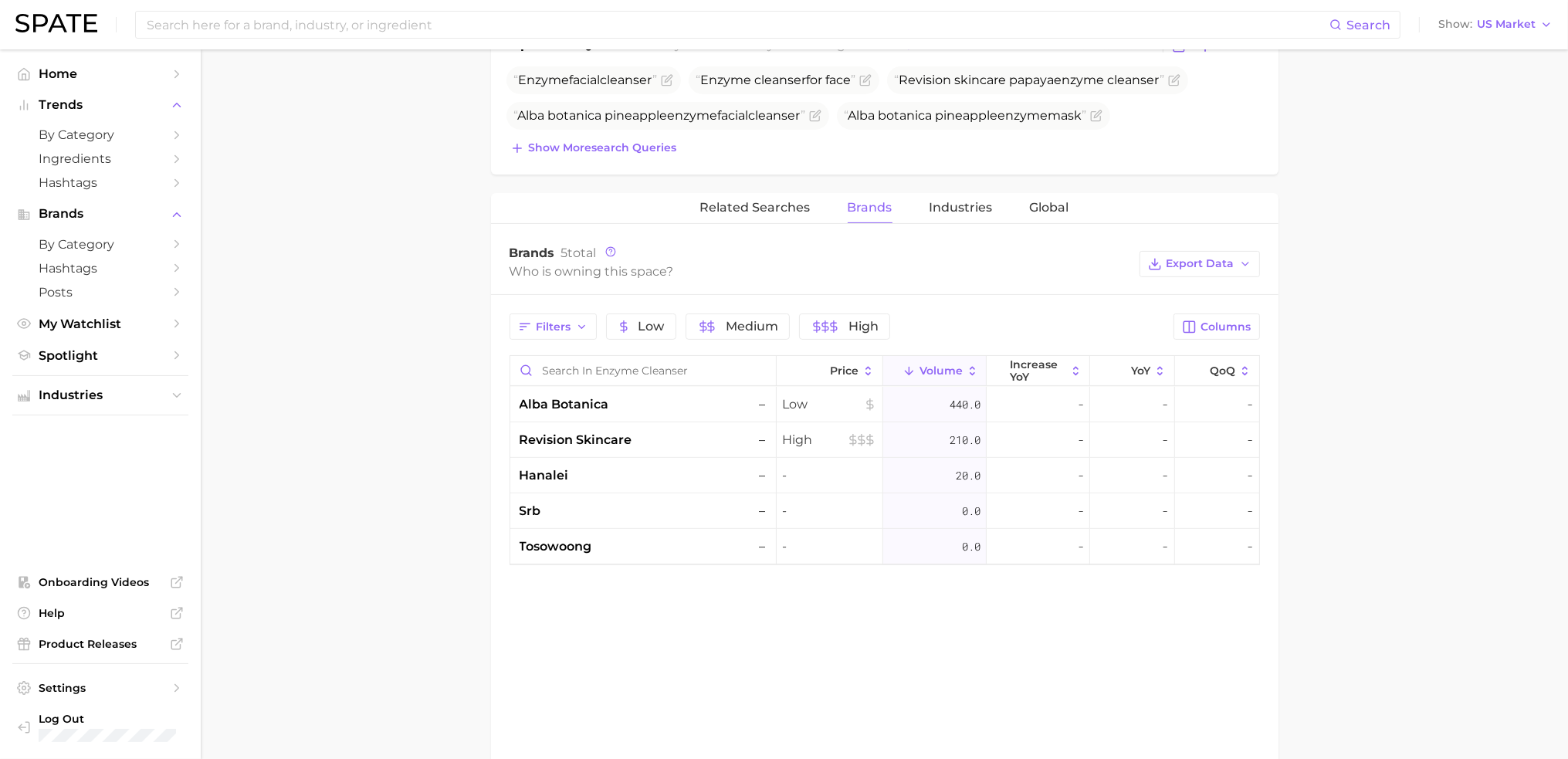
click at [1377, 350] on main "1. skincare 2. face products 3. cleansing products 4. enzyme cleanser Overview …" at bounding box center [884, 180] width 1367 height 1497
click at [1381, 382] on main "1. skincare 2. face products 3. cleansing products 4. enzyme cleanser Overview …" at bounding box center [884, 180] width 1367 height 1497
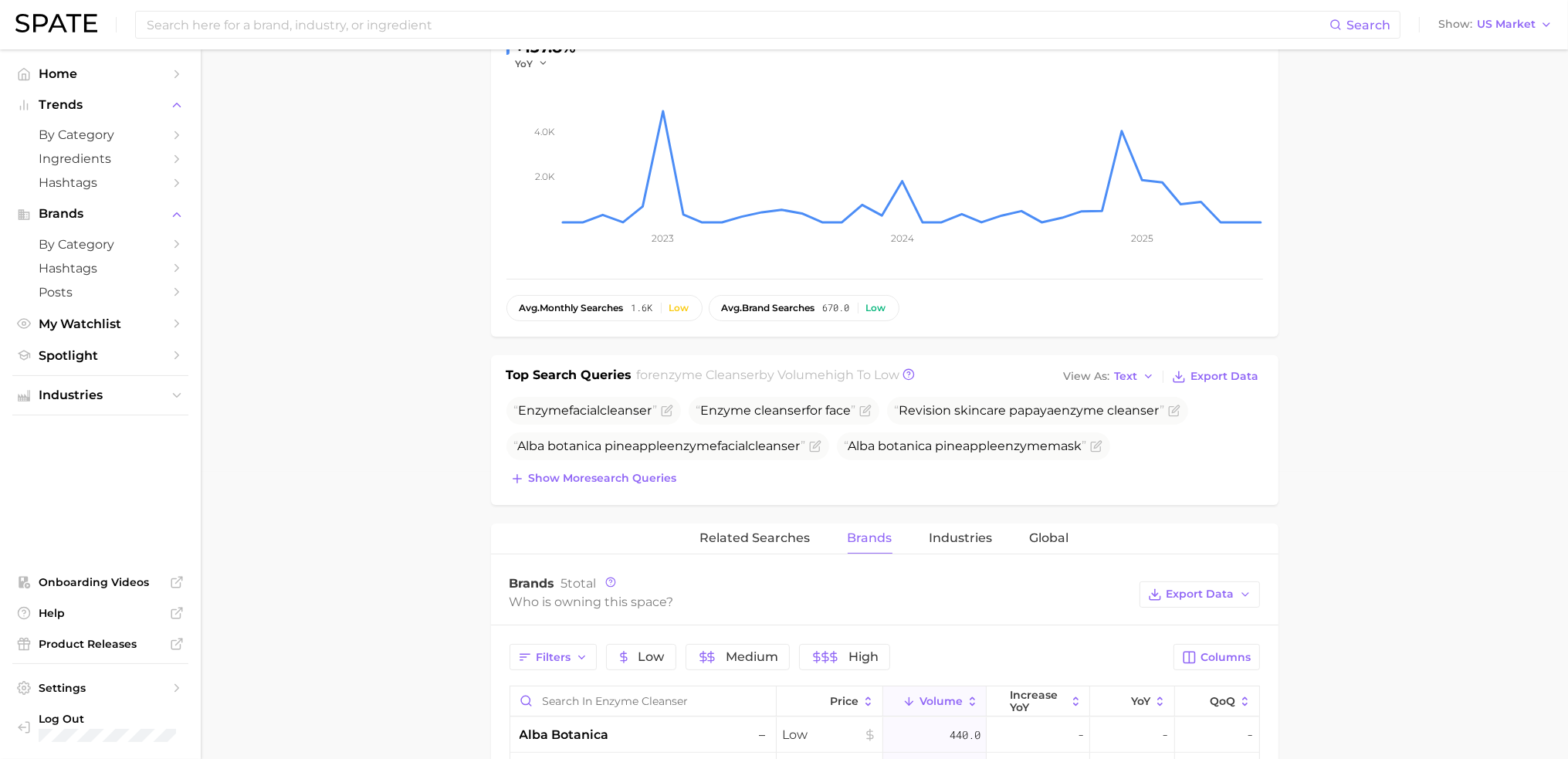
scroll to position [0, 0]
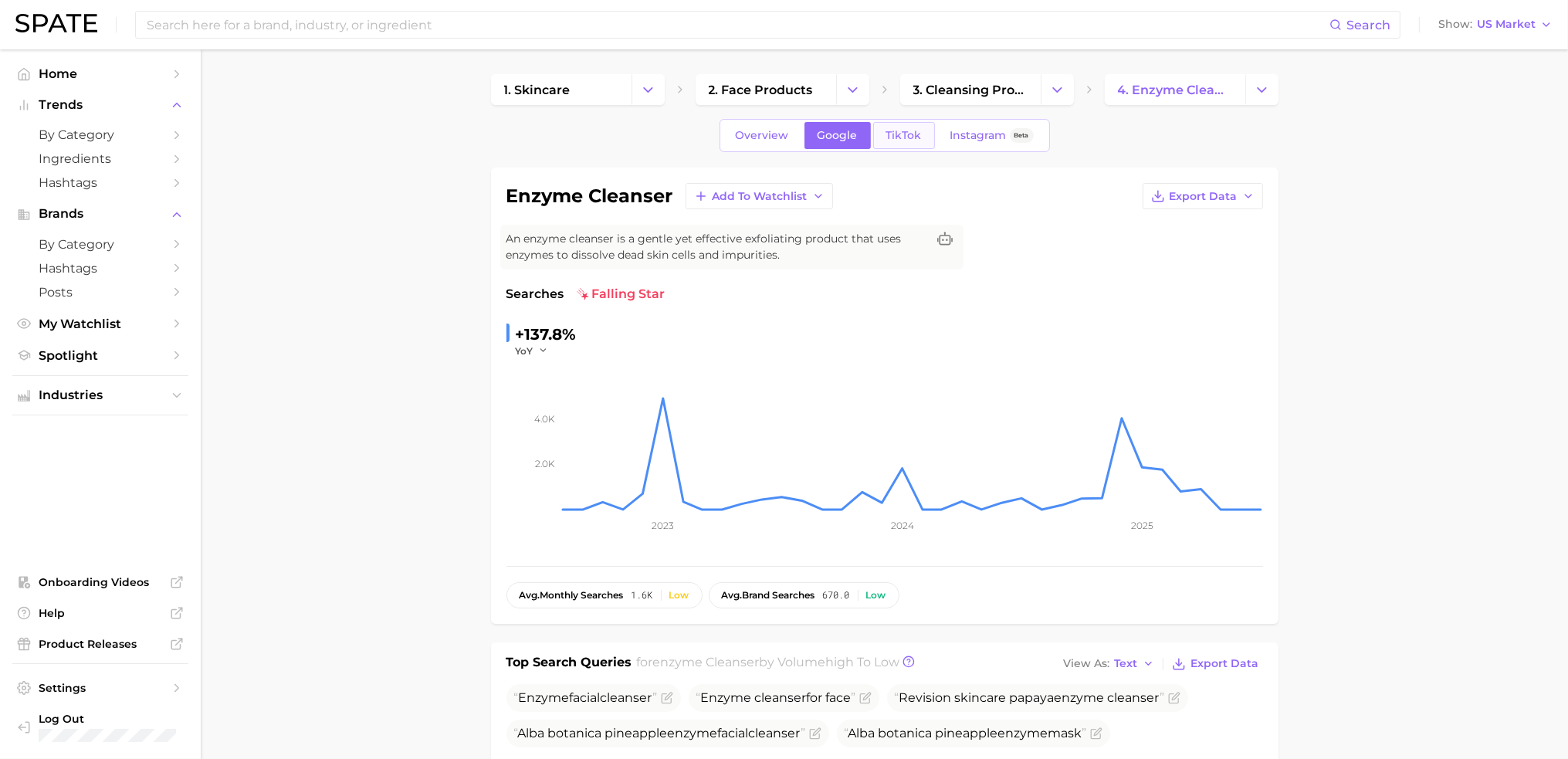
click at [906, 138] on span "TikTok" at bounding box center [904, 135] width 36 height 13
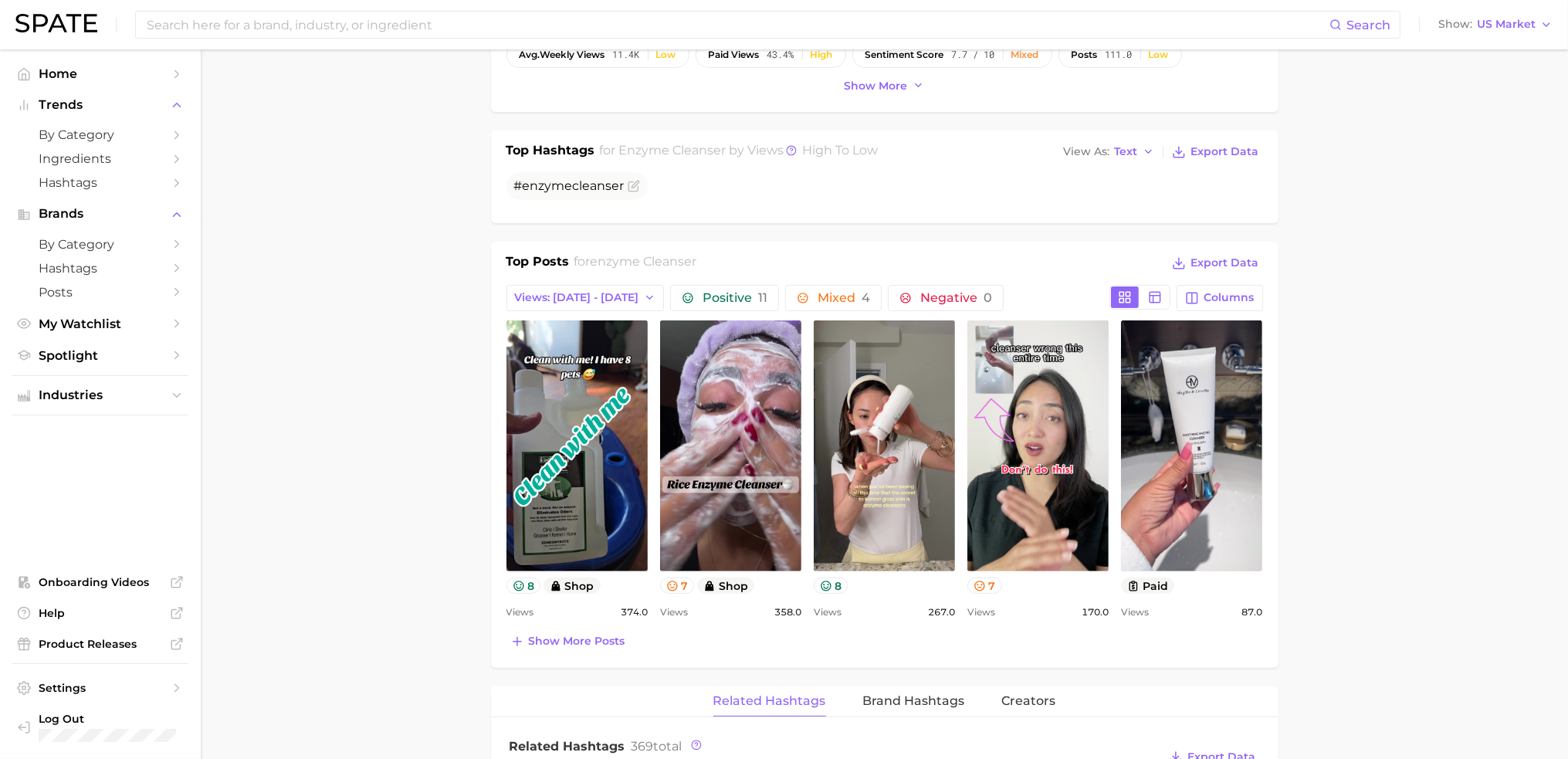
scroll to position [1003, 0]
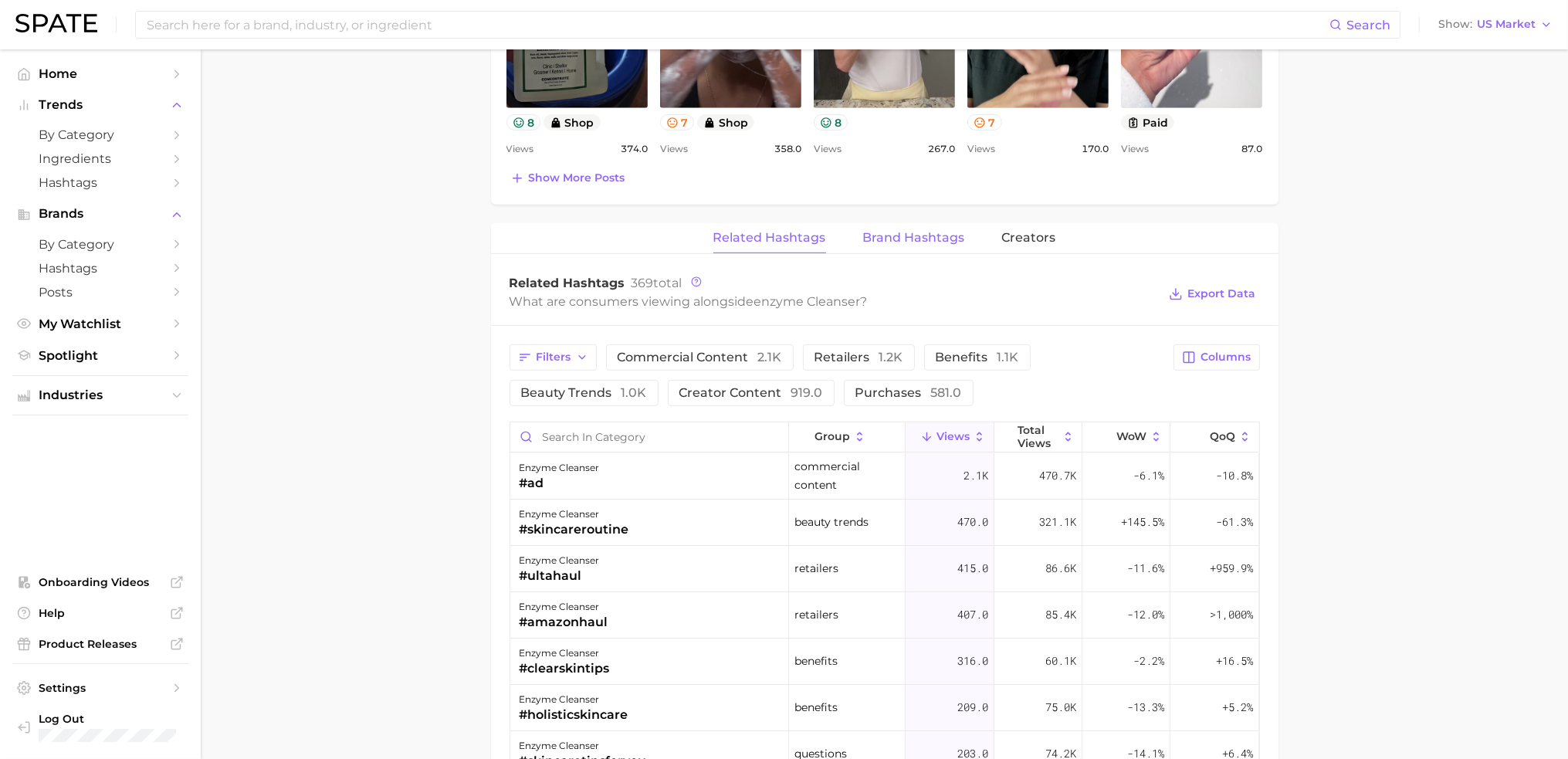
click at [924, 241] on span "Brand Hashtags" at bounding box center [914, 238] width 102 height 14
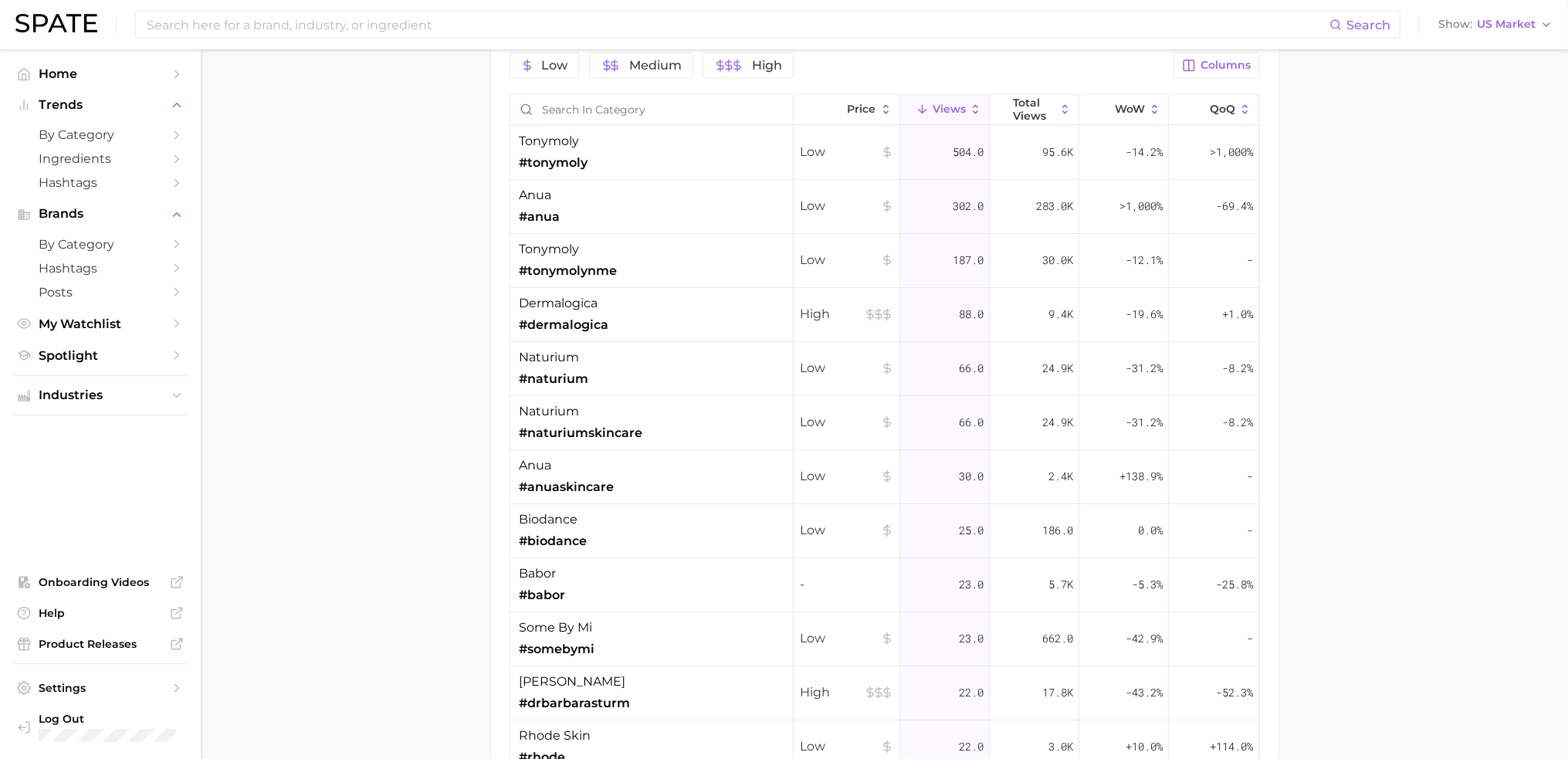
scroll to position [1312, 0]
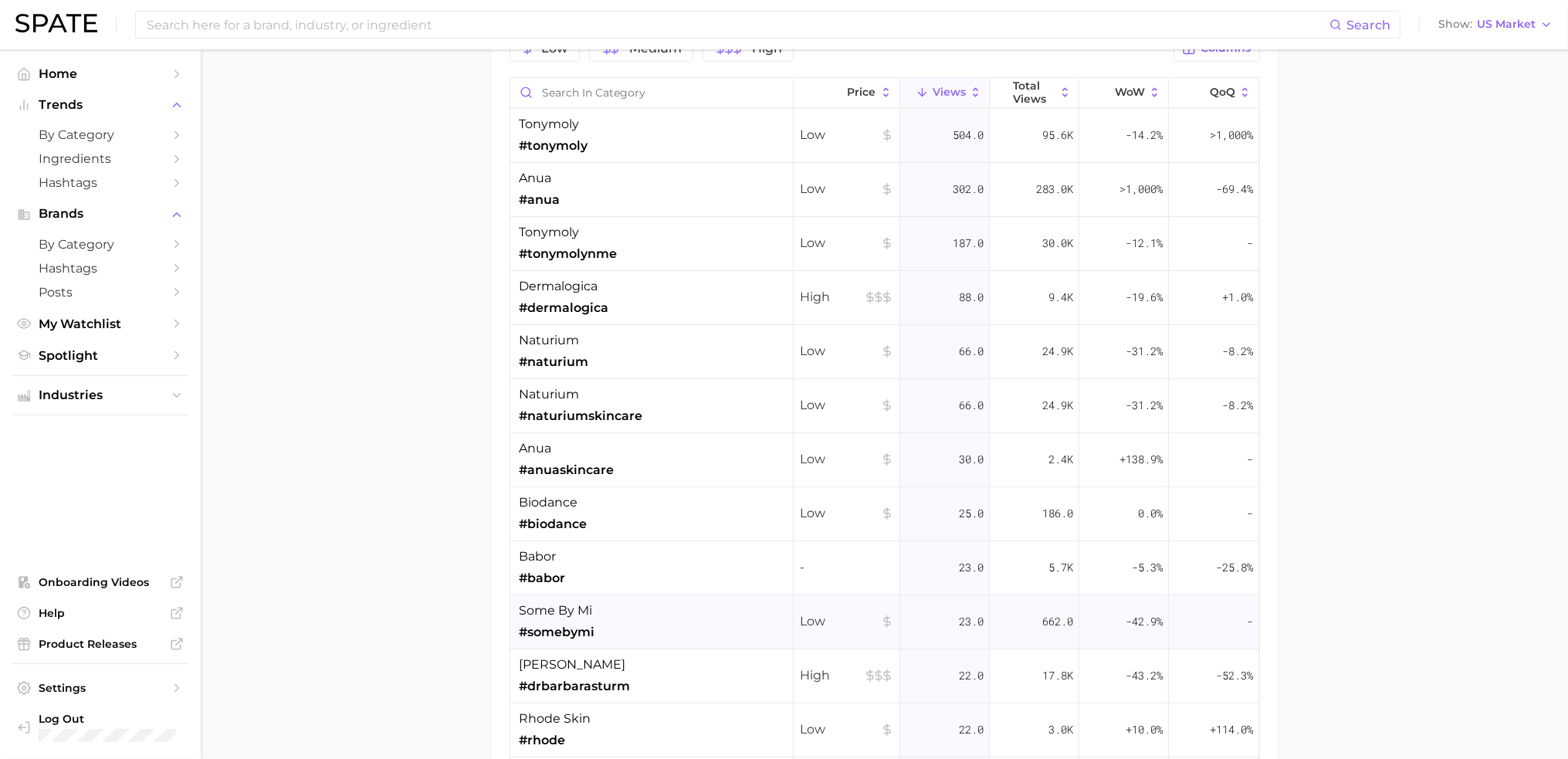
drag, startPoint x: 446, startPoint y: 445, endPoint x: 583, endPoint y: 638, distance: 236.7
drag, startPoint x: 338, startPoint y: 527, endPoint x: 261, endPoint y: 106, distance: 428.0
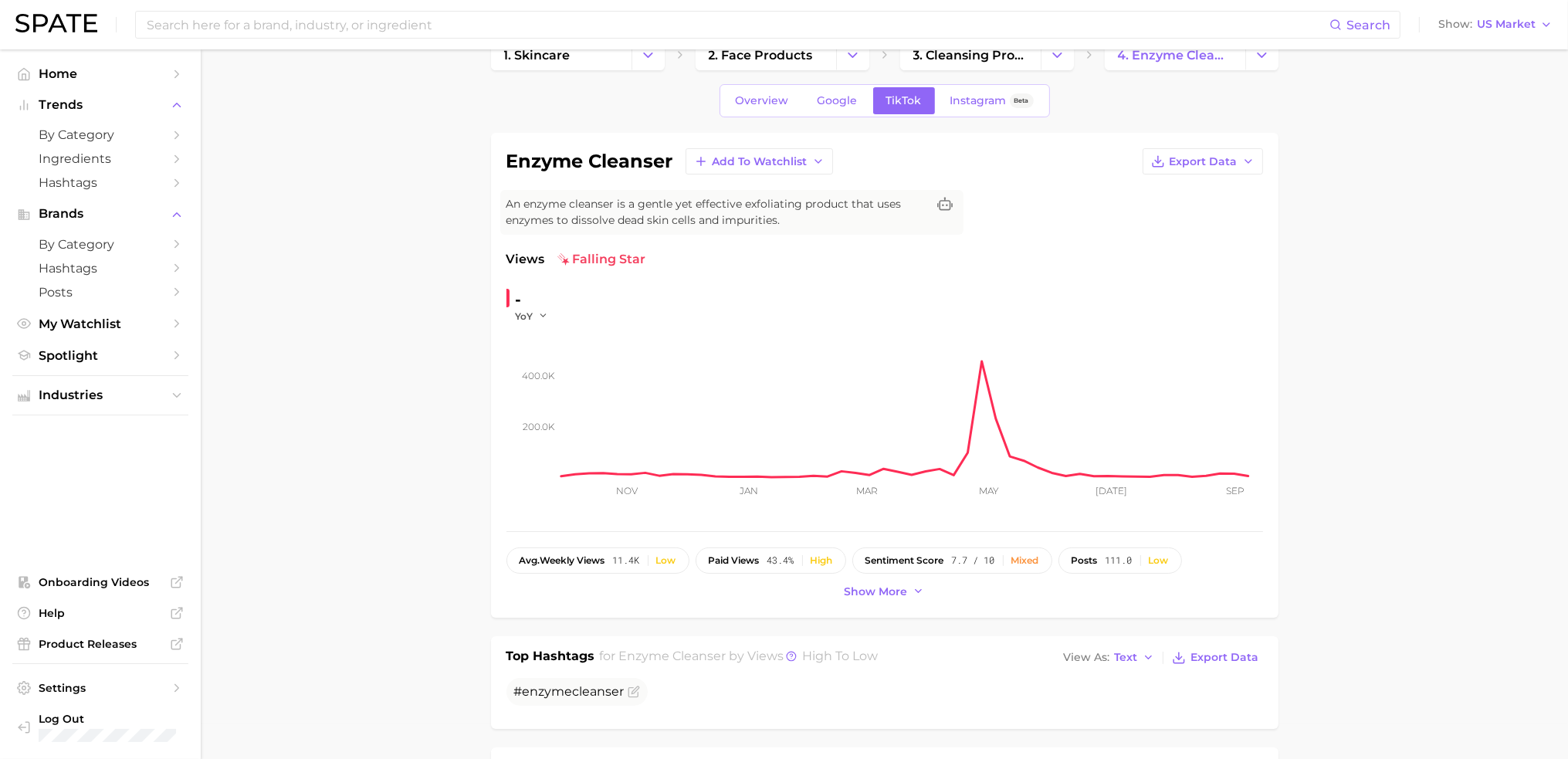
scroll to position [0, 0]
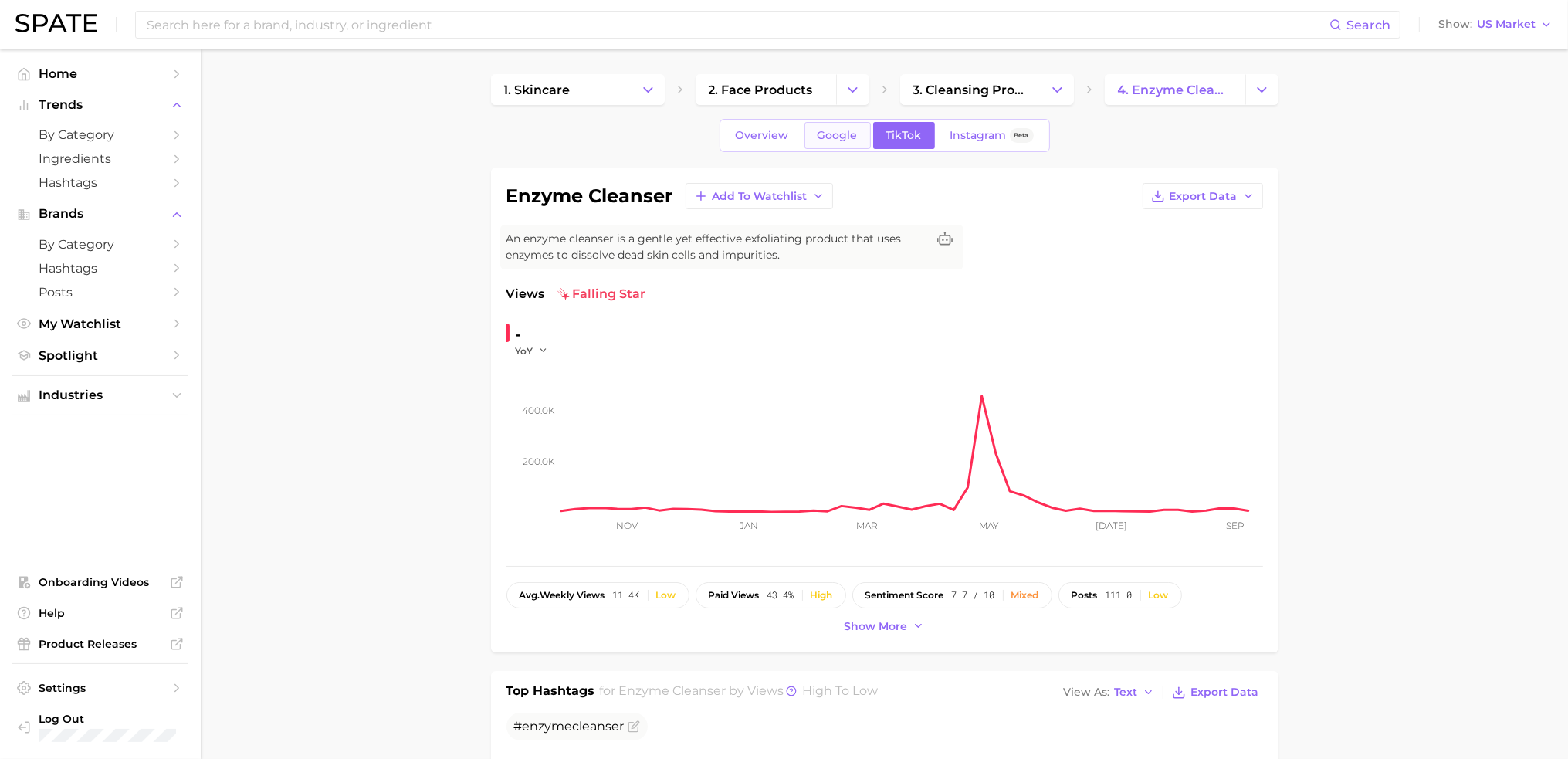
click at [837, 136] on span "Google" at bounding box center [837, 135] width 40 height 13
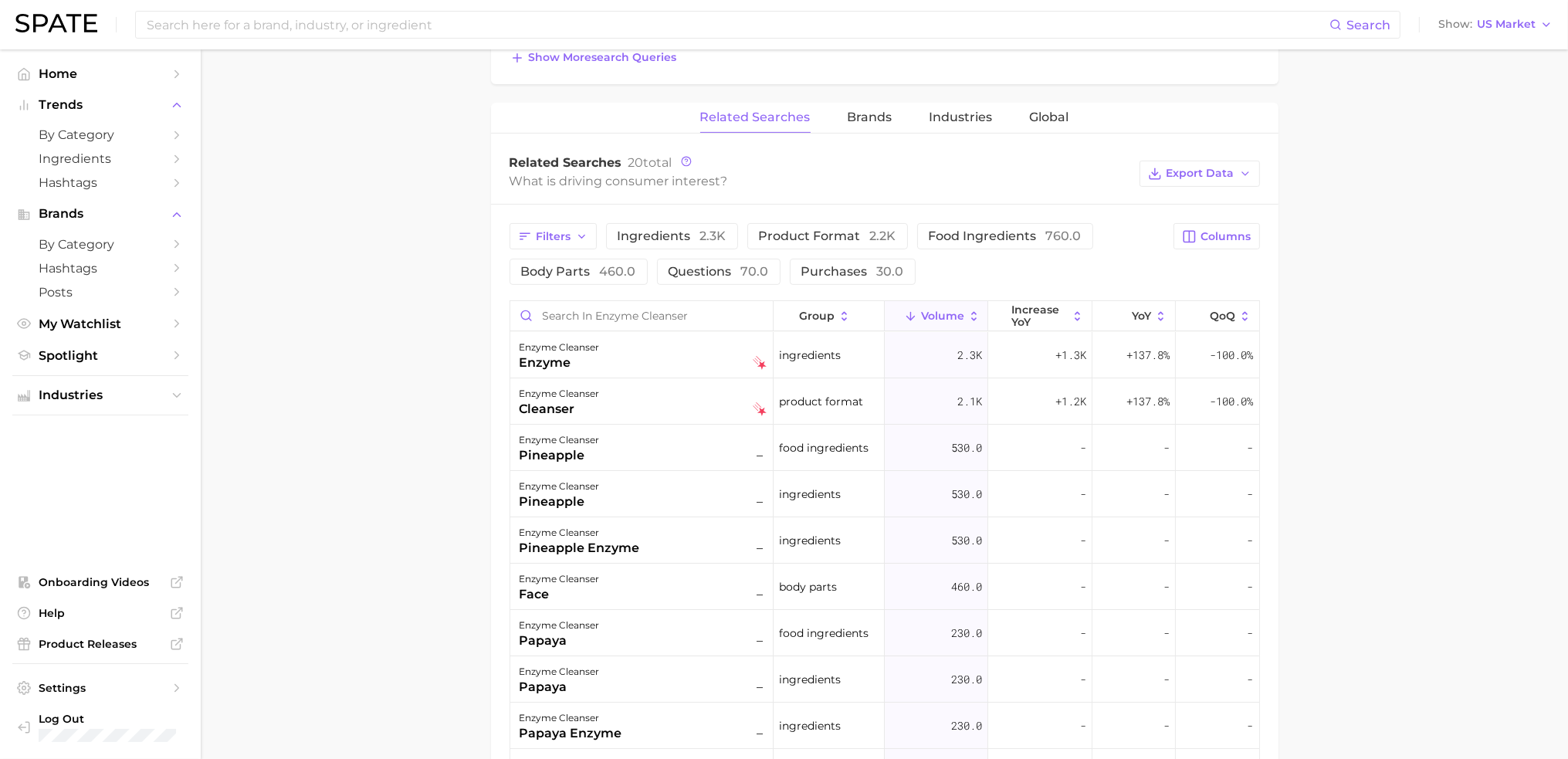
scroll to position [695, 0]
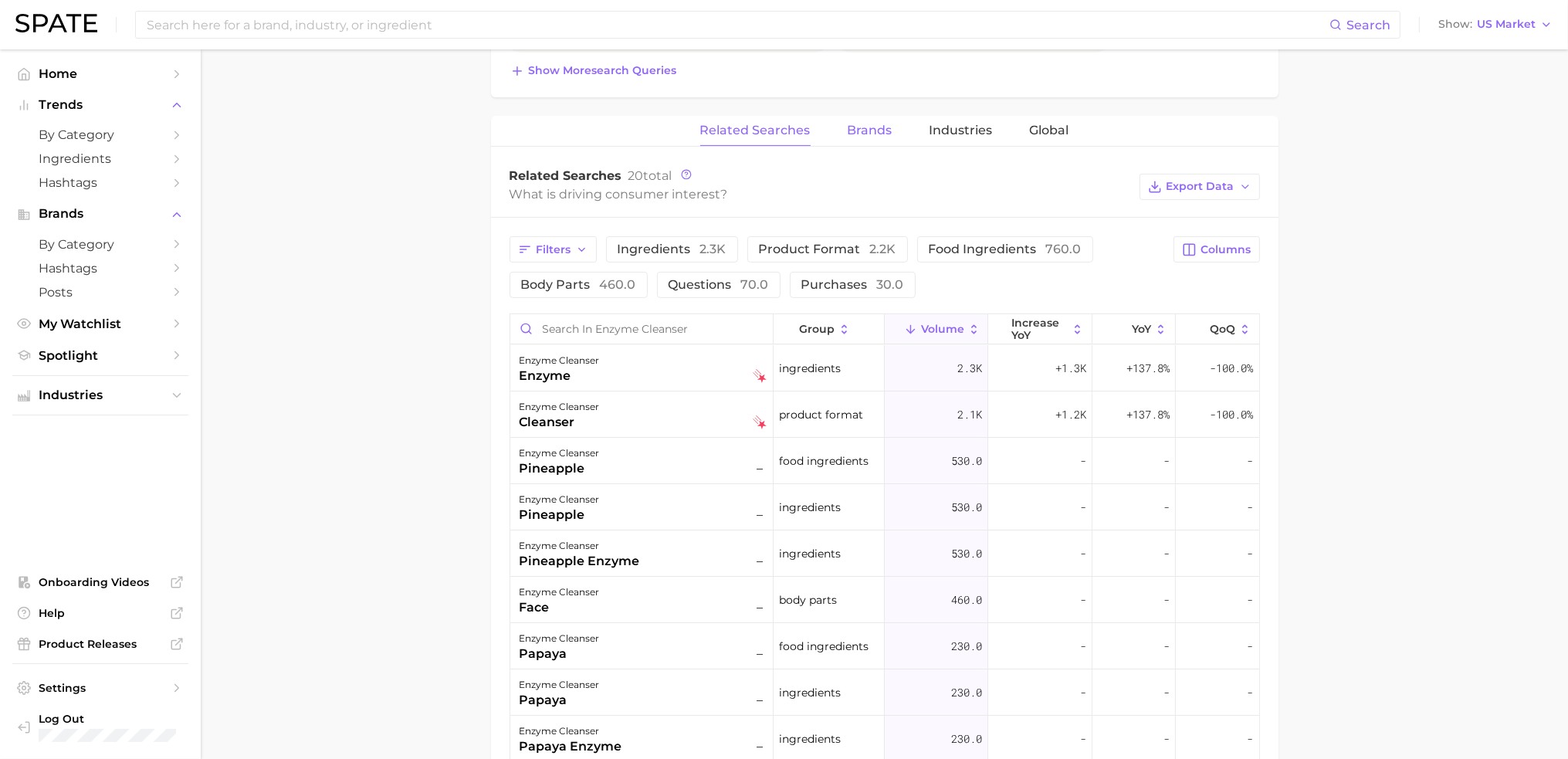
click at [871, 128] on span "Brands" at bounding box center [870, 131] width 45 height 14
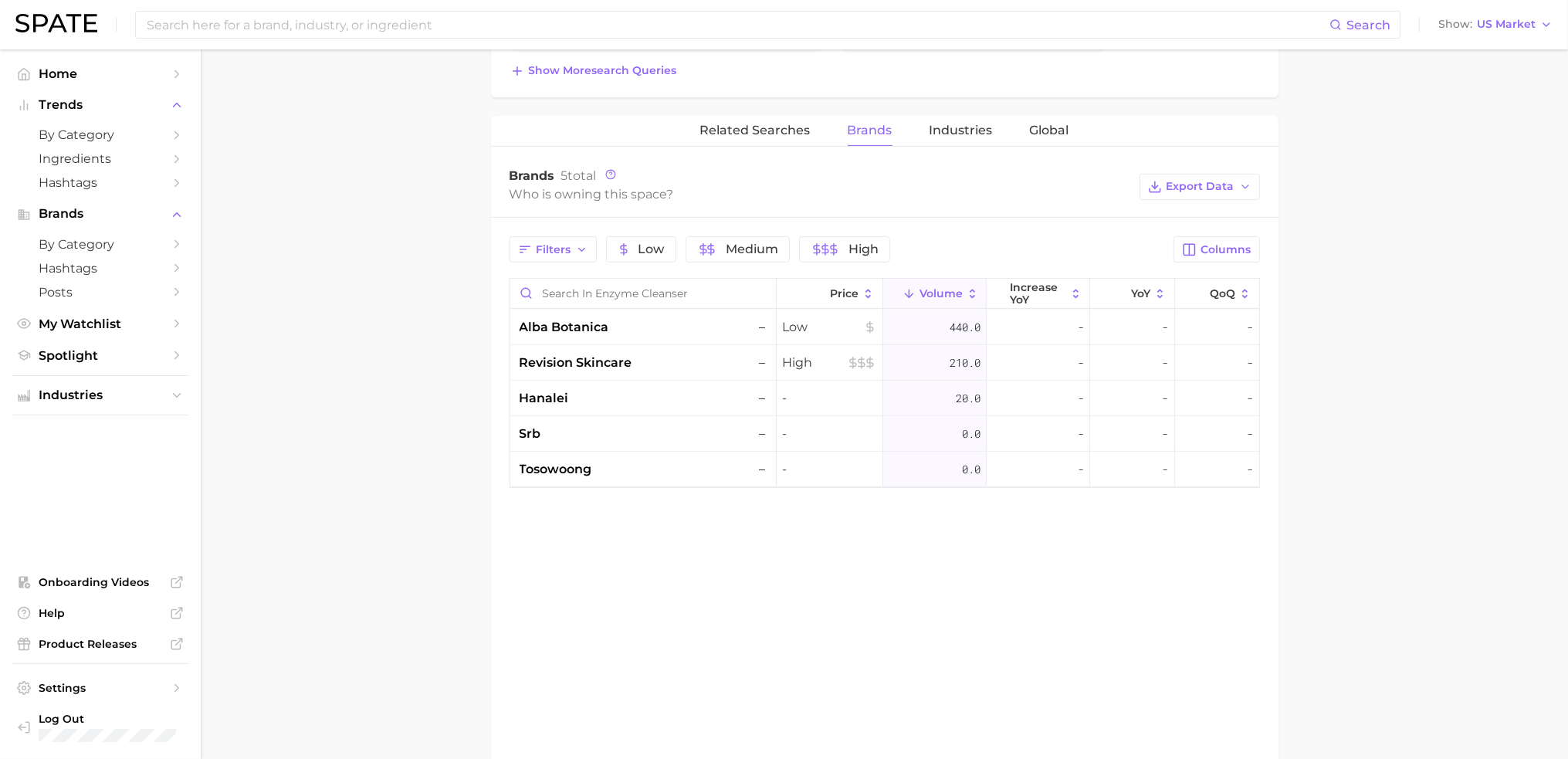
scroll to position [772, 0]
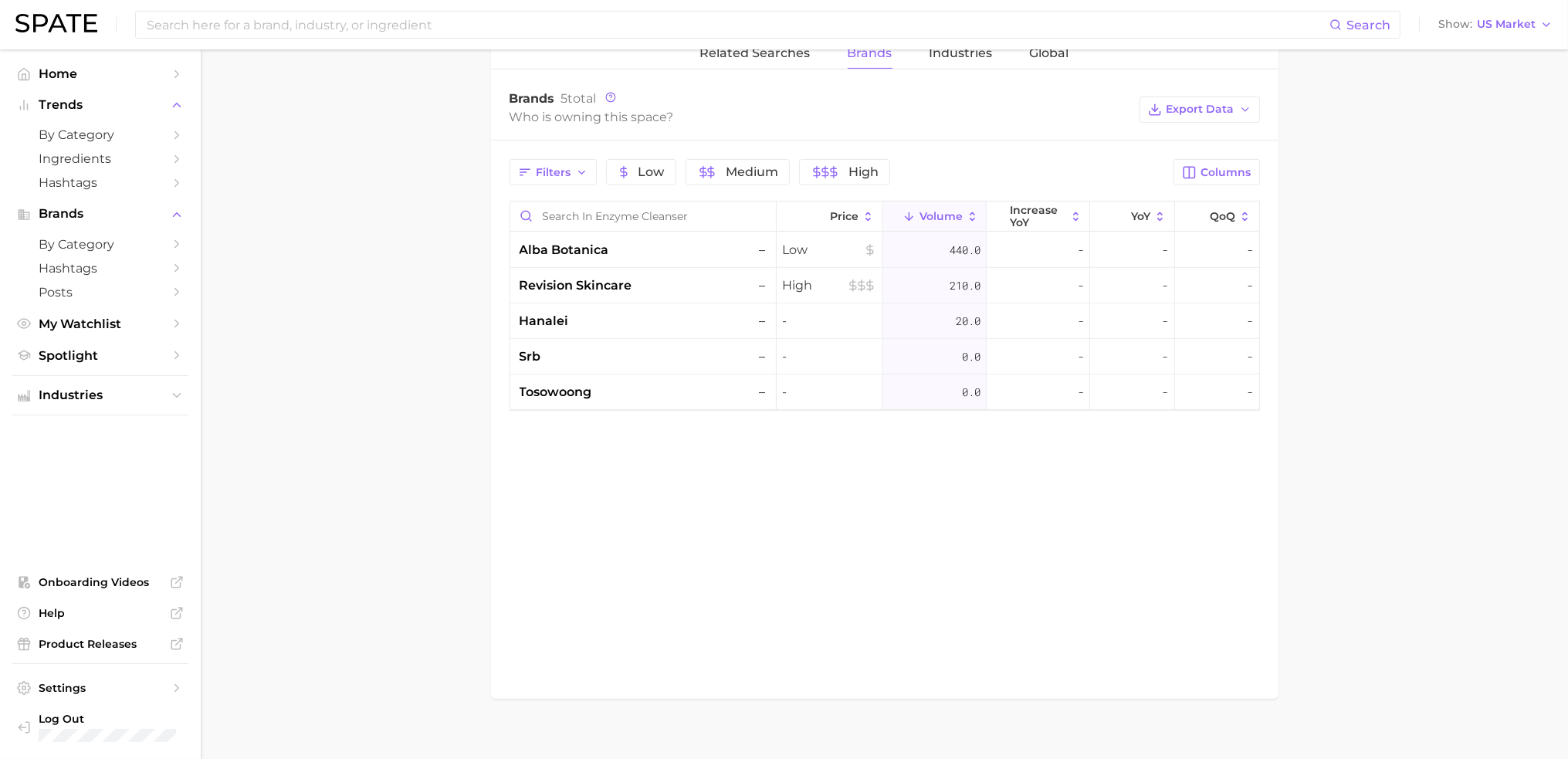
drag, startPoint x: 916, startPoint y: 620, endPoint x: 881, endPoint y: 586, distance: 48.8
click at [916, 620] on div "Related Searches Brands Industries Global Brands 5 total Who is owning this spa…" at bounding box center [884, 368] width 787 height 660
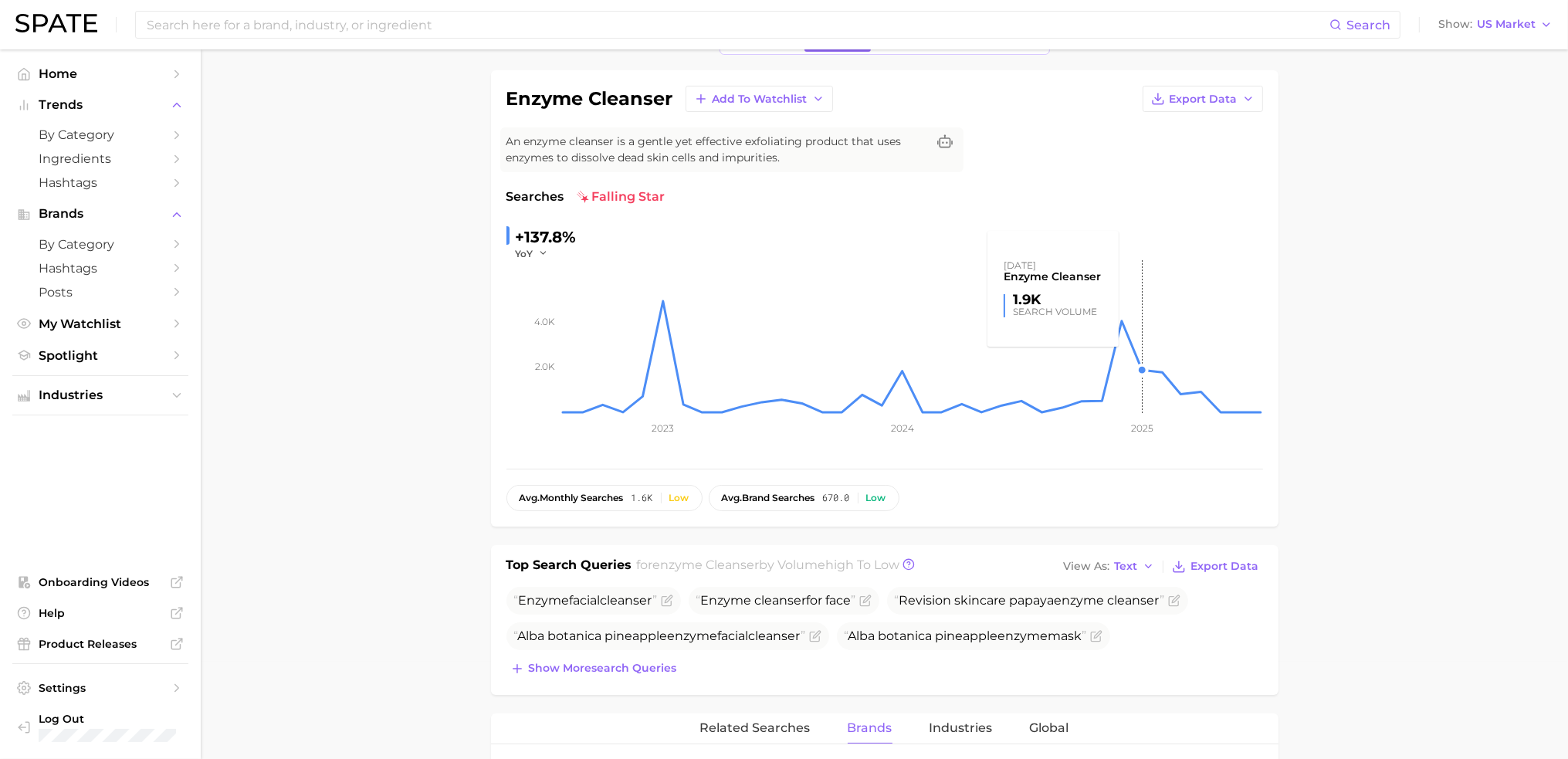
scroll to position [0, 0]
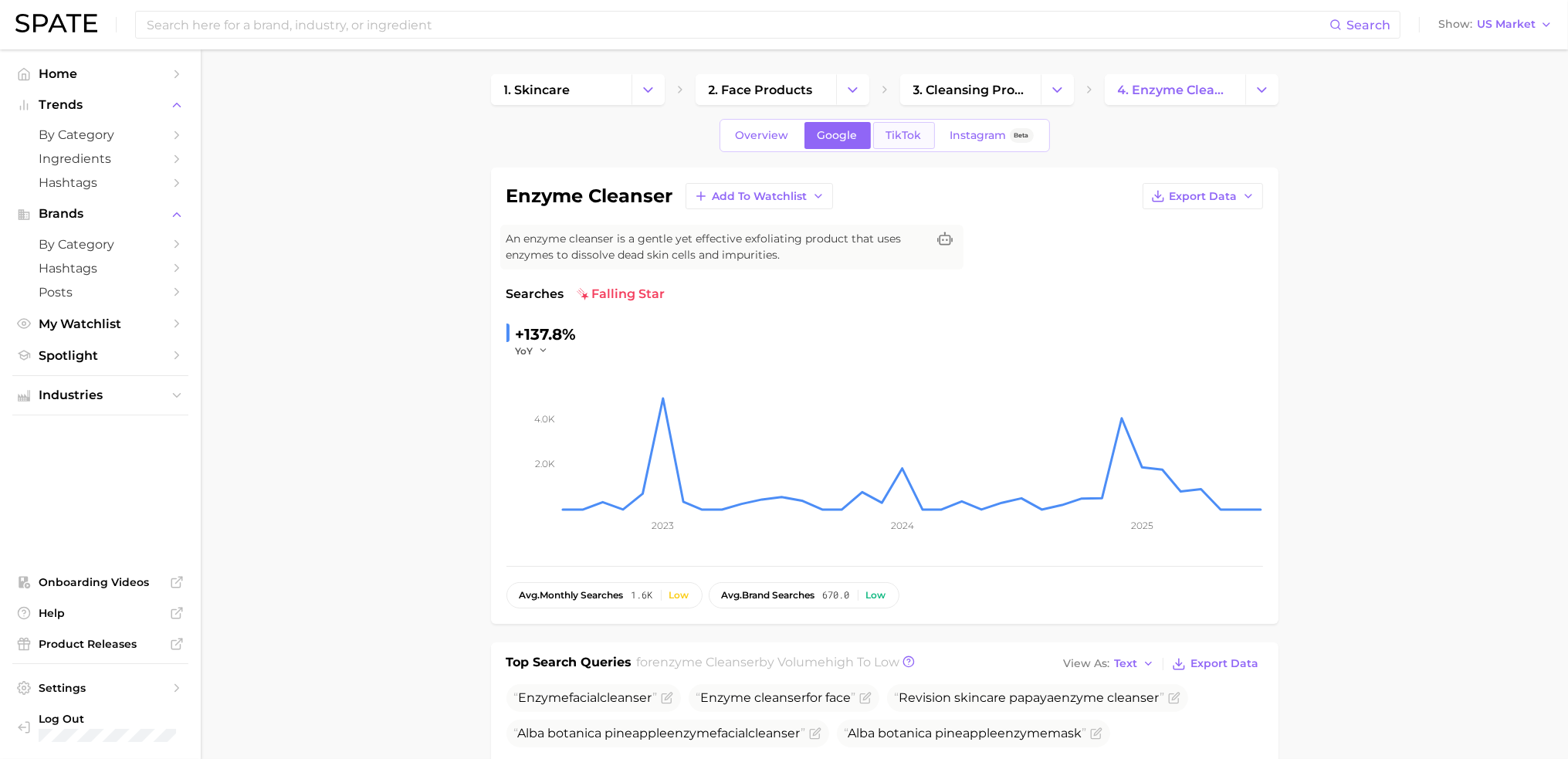
click at [895, 137] on span "TikTok" at bounding box center [904, 135] width 36 height 13
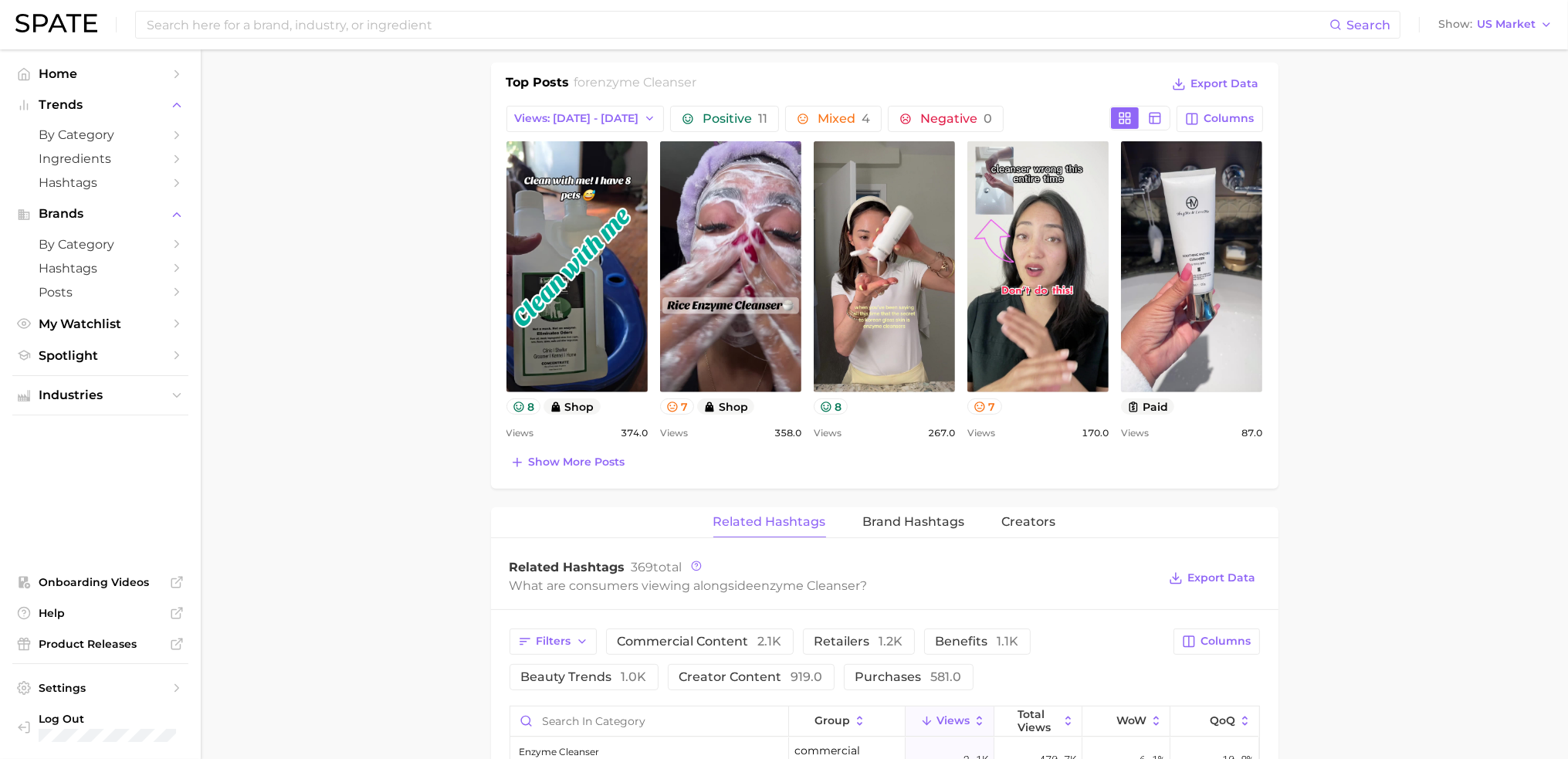
scroll to position [1003, 0]
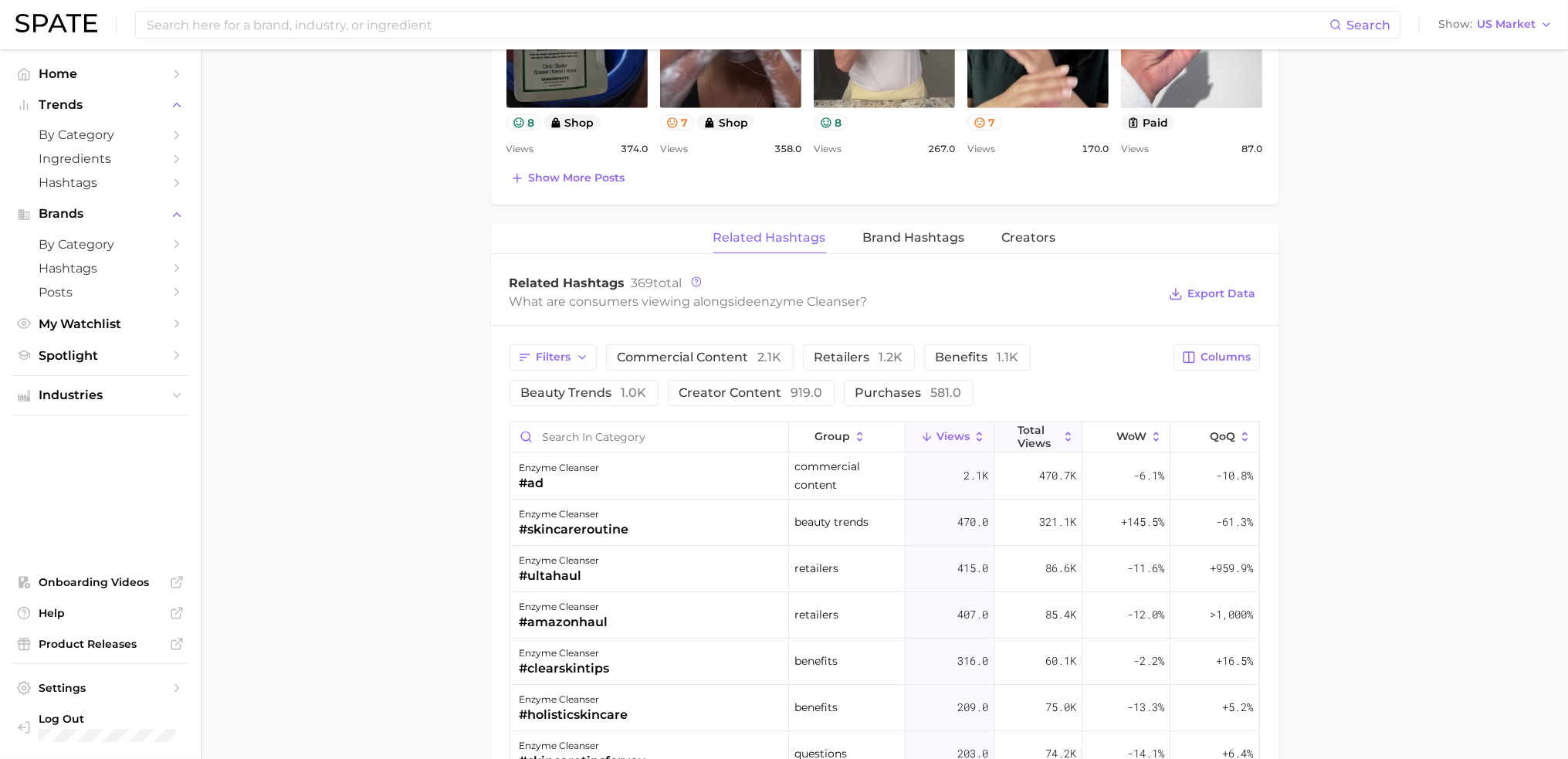
click at [1042, 433] on span "Total Views" at bounding box center [1038, 436] width 41 height 25
click at [1375, 448] on main "1. skincare 2. face products 3. cleansing products 4. enzyme cleanser Overview …" at bounding box center [884, 160] width 1367 height 2230
click at [1375, 476] on main "1. skincare 2. face products 3. cleansing products 4. enzyme cleanser Overview …" at bounding box center [884, 160] width 1367 height 2230
click at [924, 232] on span "Brand Hashtags" at bounding box center [914, 238] width 102 height 14
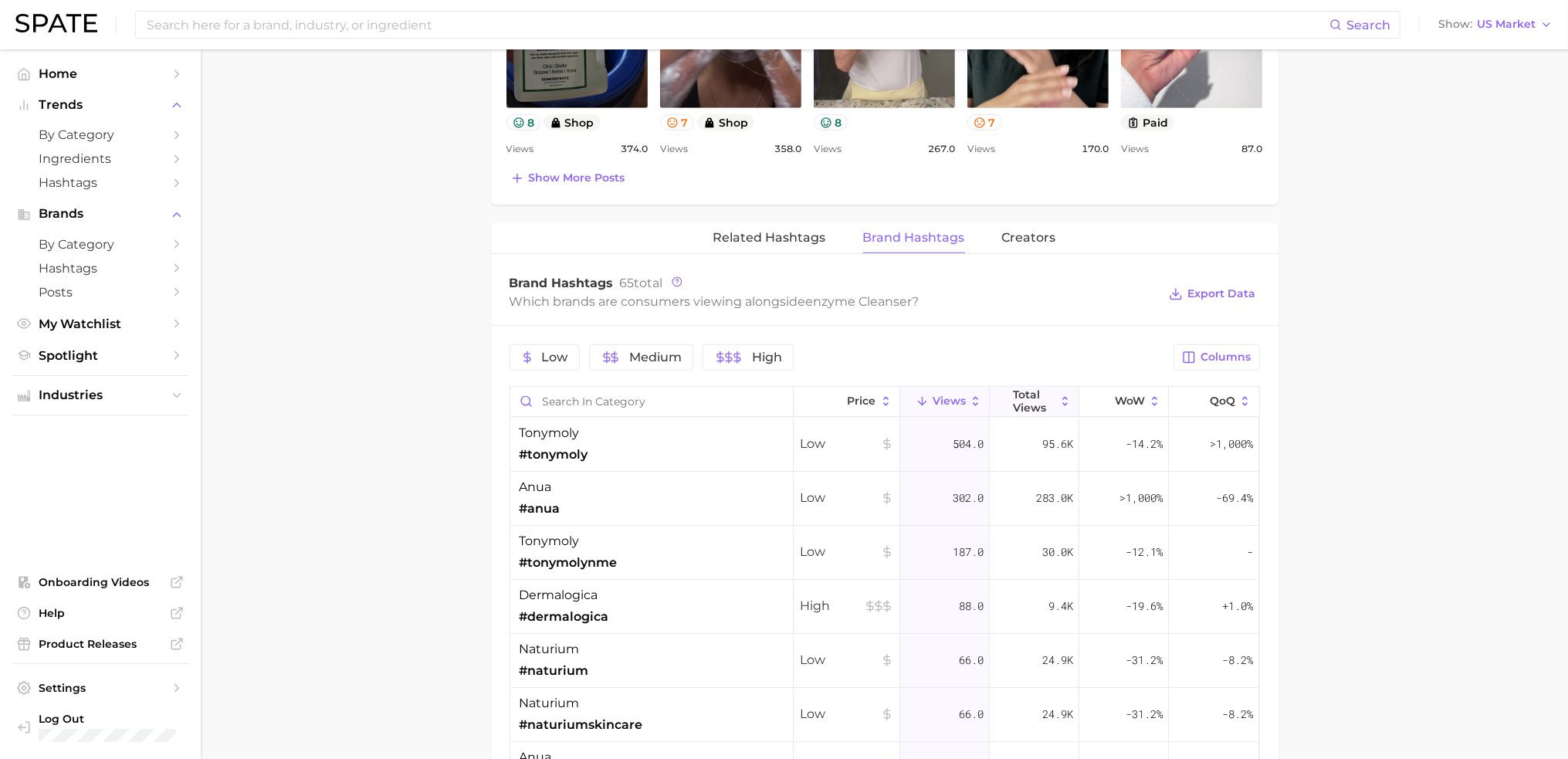
click at [1018, 408] on span "Total Views" at bounding box center [1033, 401] width 42 height 25
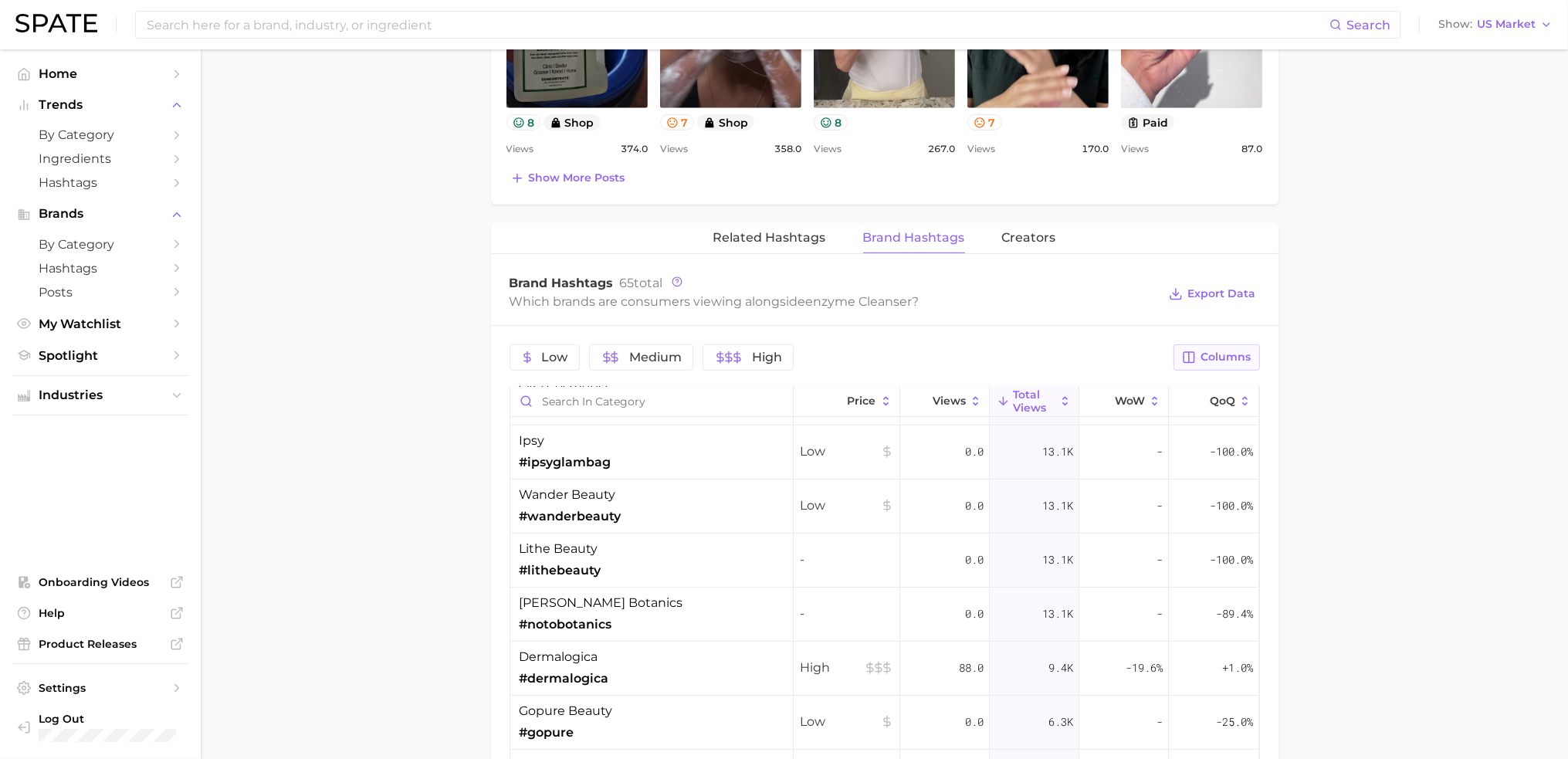
click at [1202, 363] on button "Columns" at bounding box center [1216, 357] width 86 height 26
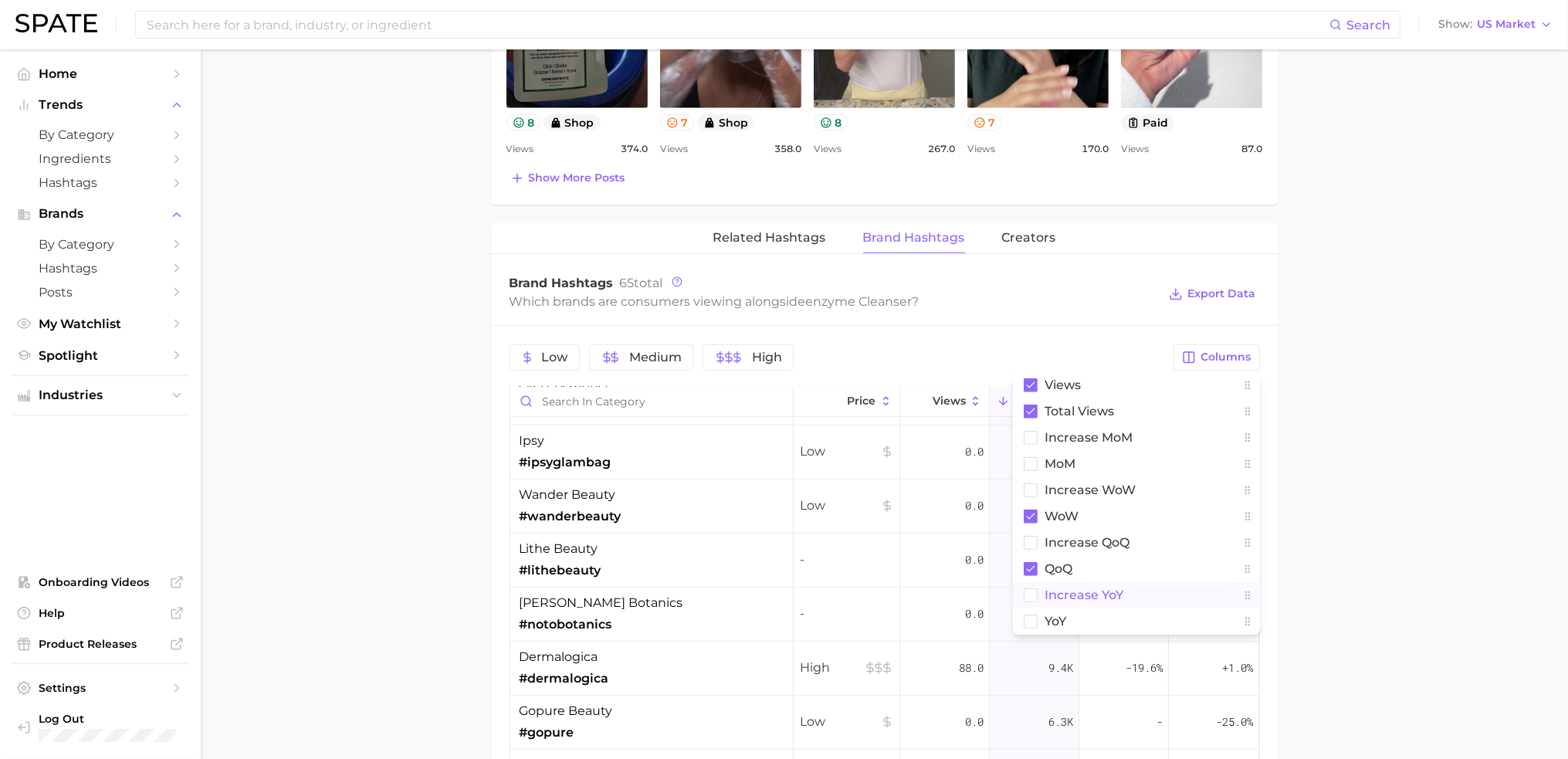
click at [1128, 590] on button "increase YoY" at bounding box center [1136, 594] width 247 height 26
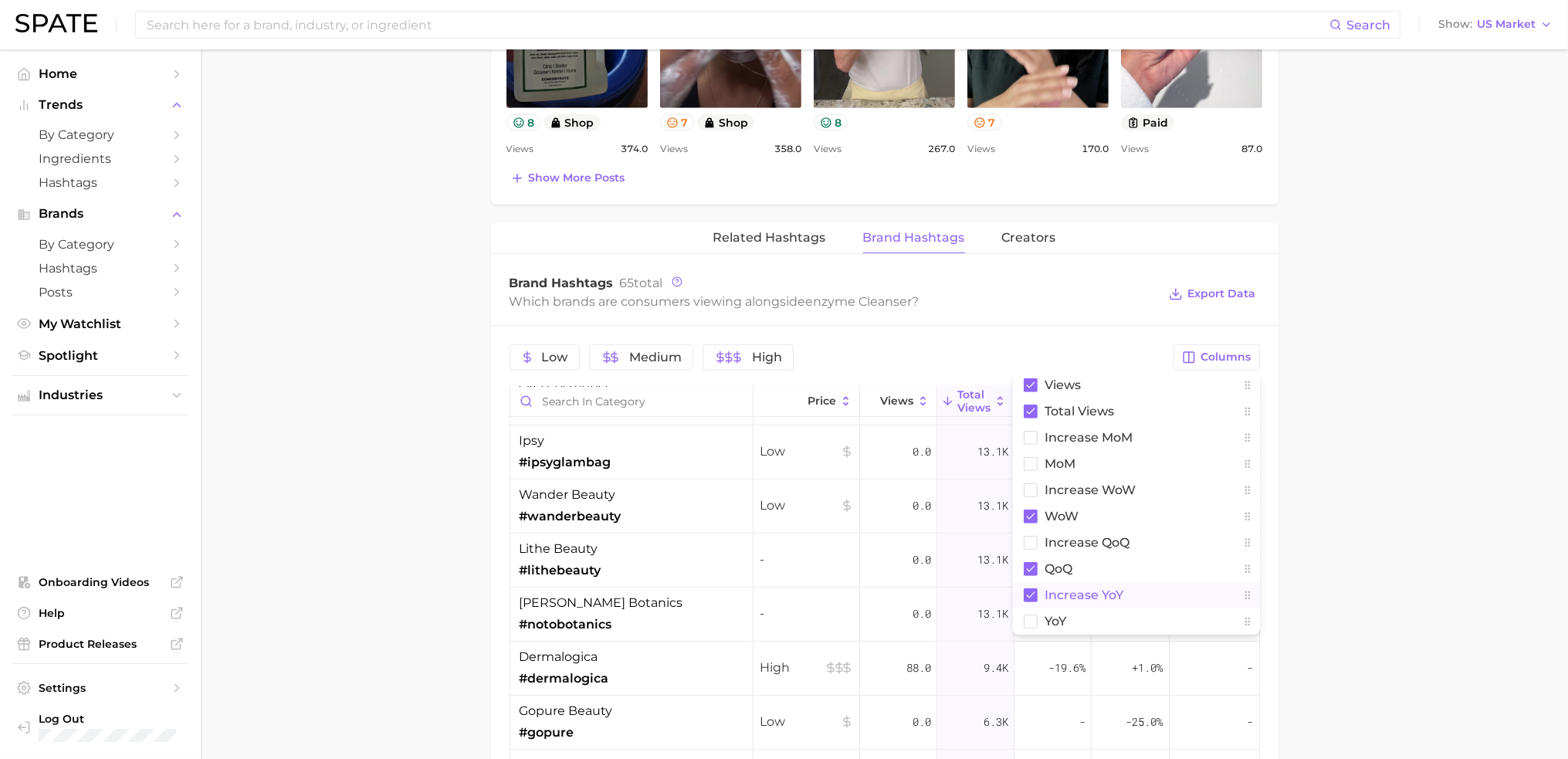
click at [1362, 494] on main "1. skincare 2. face products 3. cleansing products 4. enzyme cleanser Overview …" at bounding box center [884, 142] width 1367 height 2194
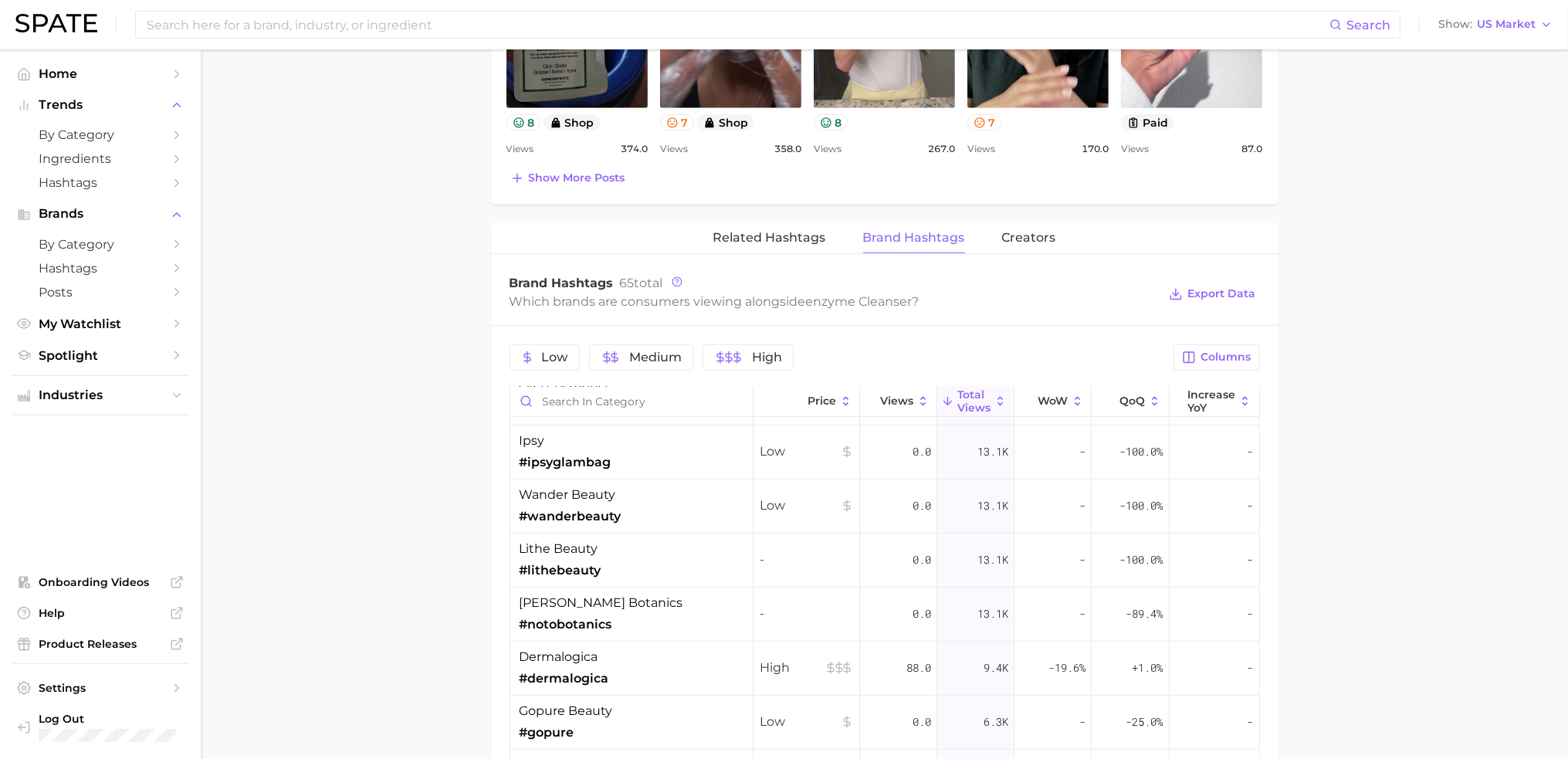
click at [1363, 534] on main "1. skincare 2. face products 3. cleansing products 4. enzyme cleanser Overview …" at bounding box center [884, 142] width 1367 height 2194
click at [1204, 404] on span "increase YoY" at bounding box center [1211, 401] width 47 height 25
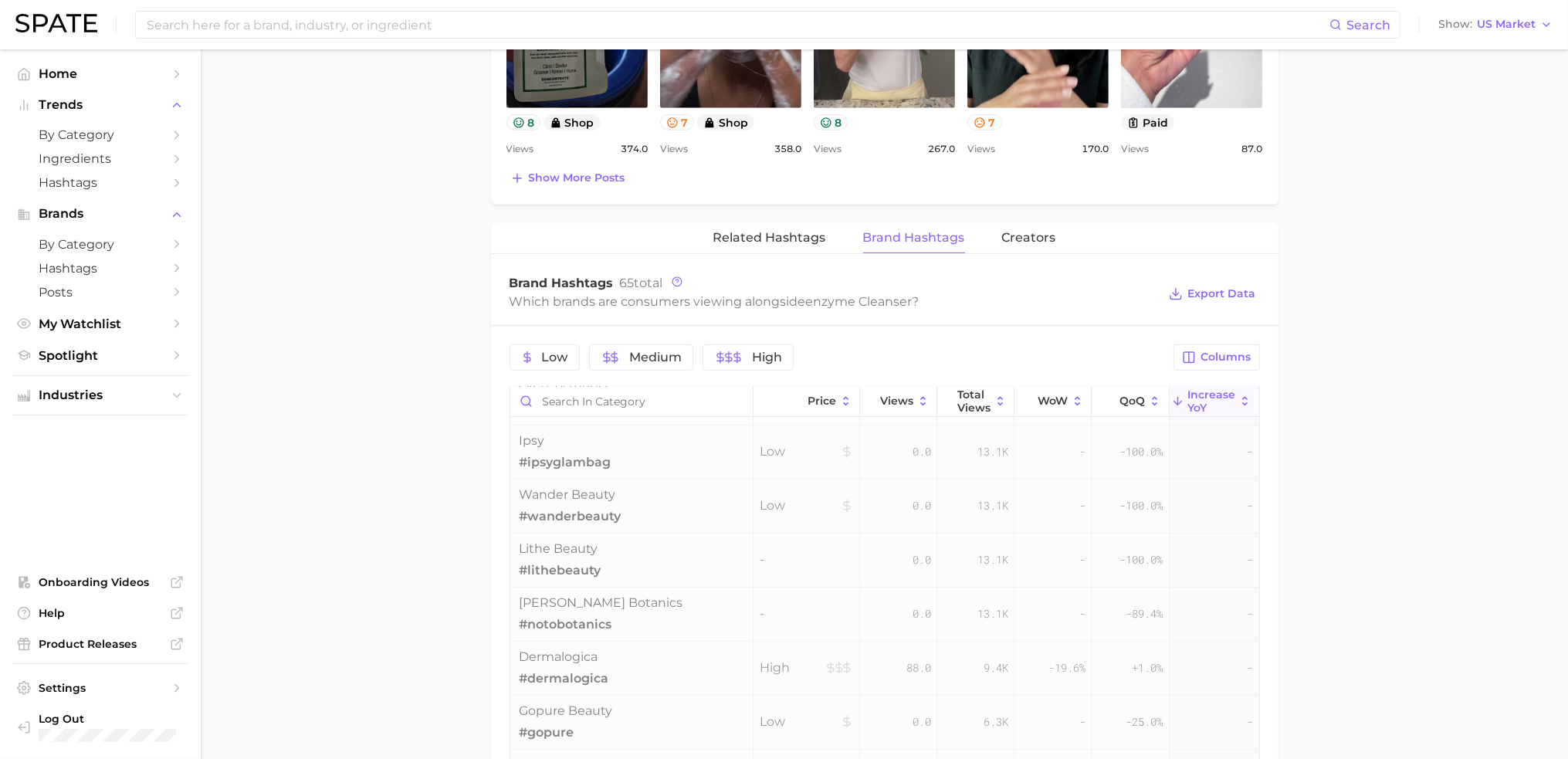
scroll to position [0, 0]
click at [1350, 450] on main "1. skincare 2. face products 3. cleansing products 4. enzyme cleanser Overview …" at bounding box center [884, 142] width 1367 height 2194
click at [1350, 474] on main "1. skincare 2. face products 3. cleansing products 4. enzyme cleanser Overview …" at bounding box center [884, 142] width 1367 height 2194
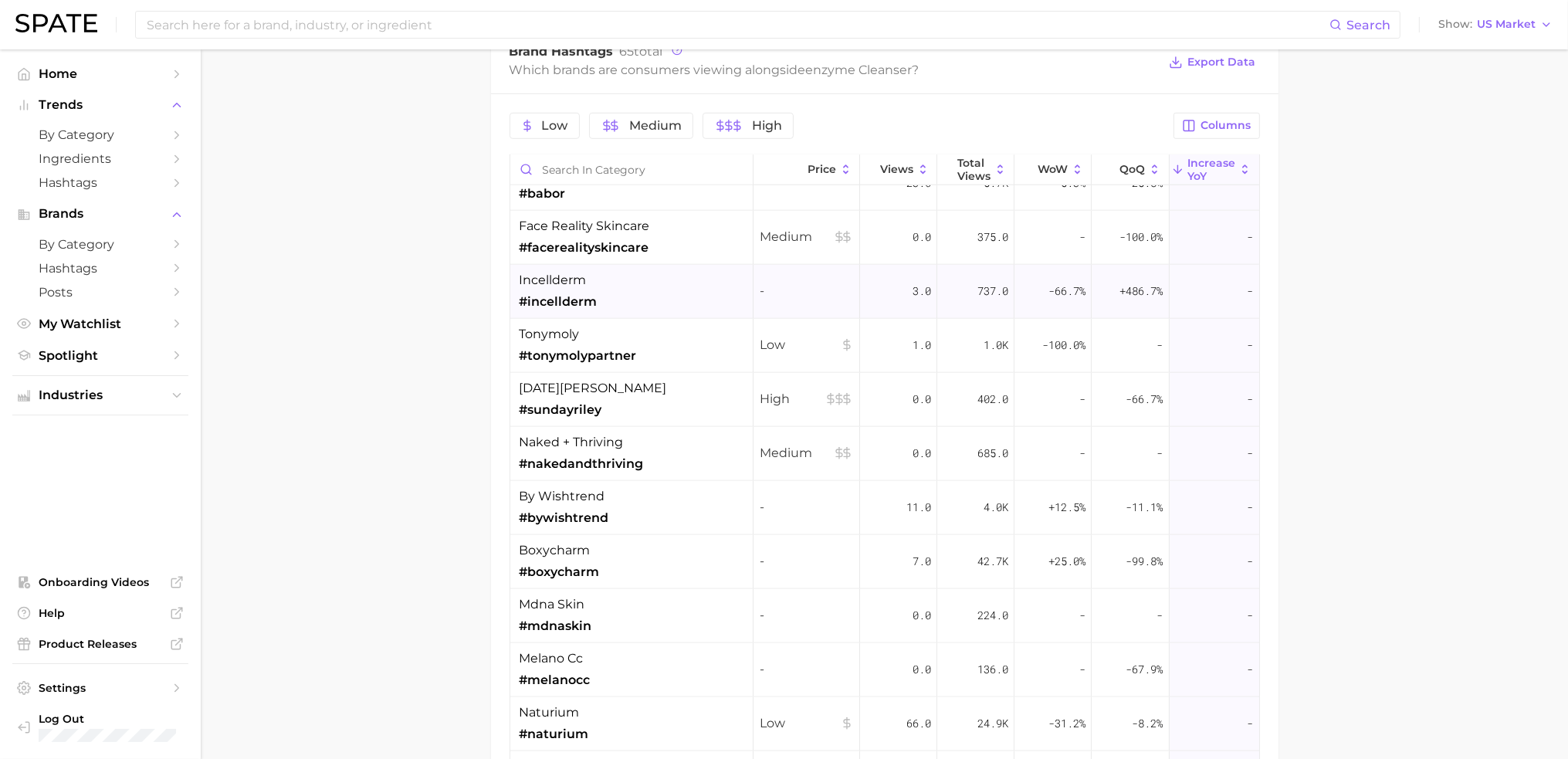
scroll to position [2161, 0]
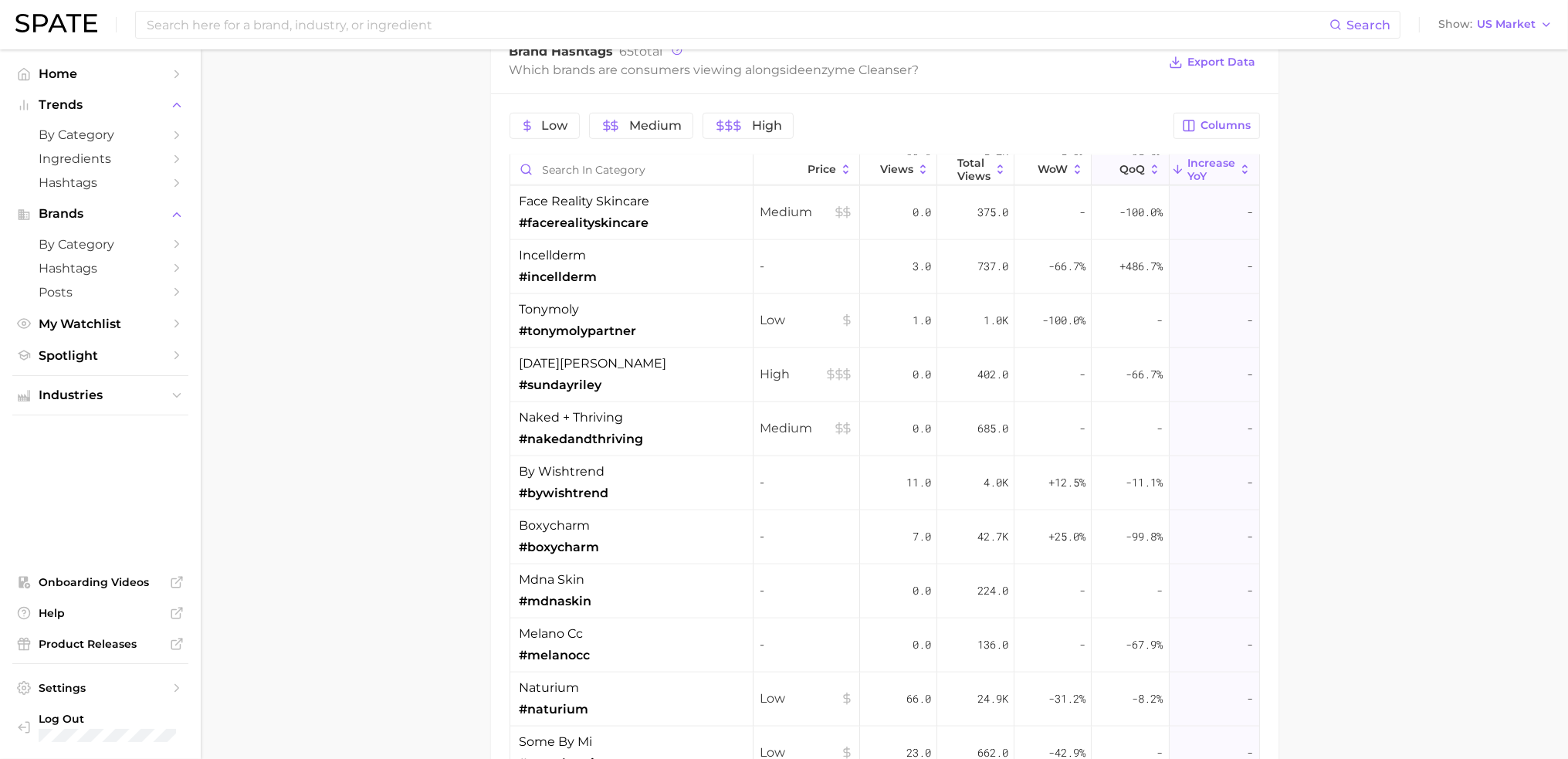
click at [1099, 174] on button "QoQ" at bounding box center [1130, 170] width 77 height 30
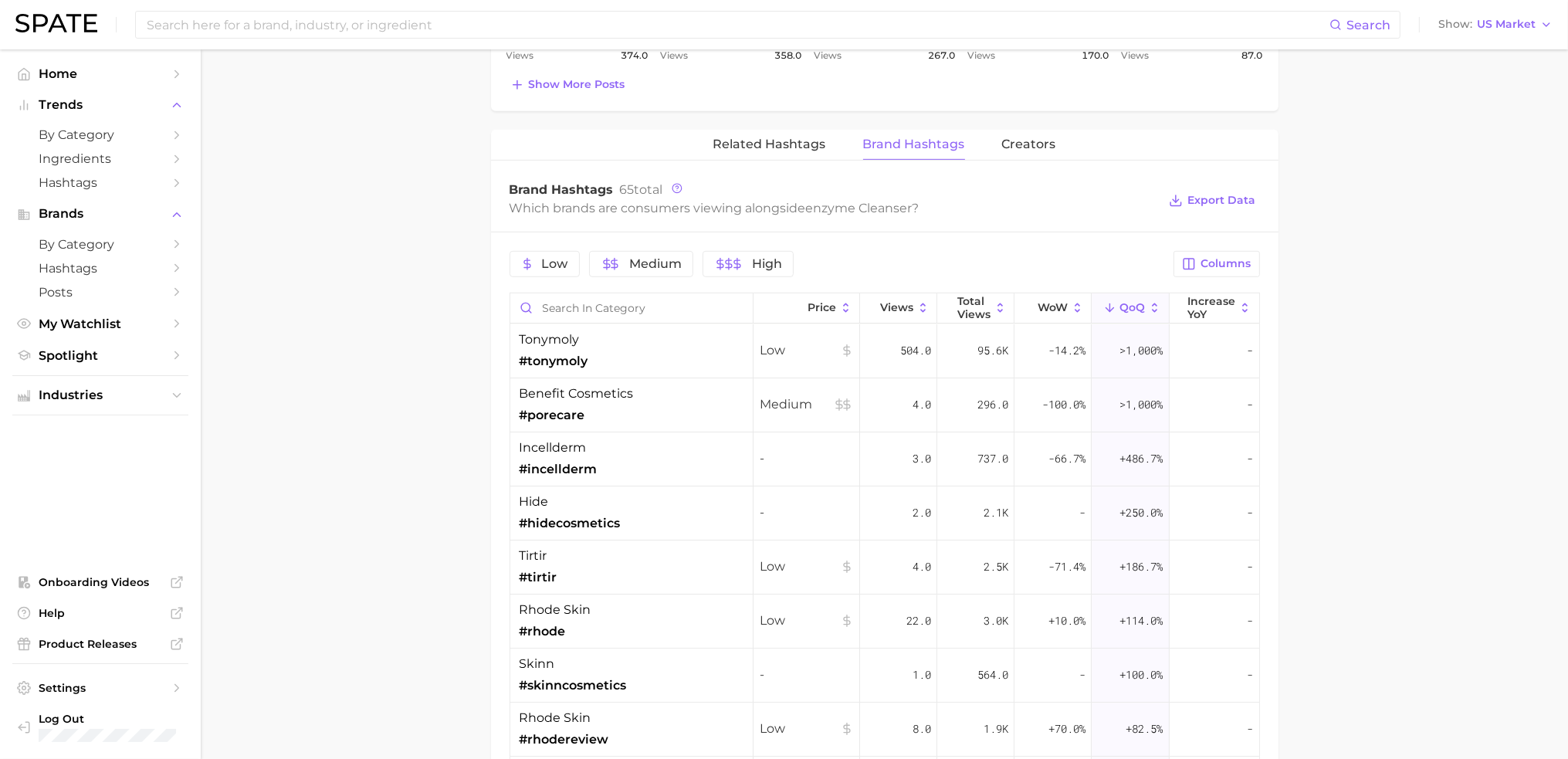
scroll to position [1080, 0]
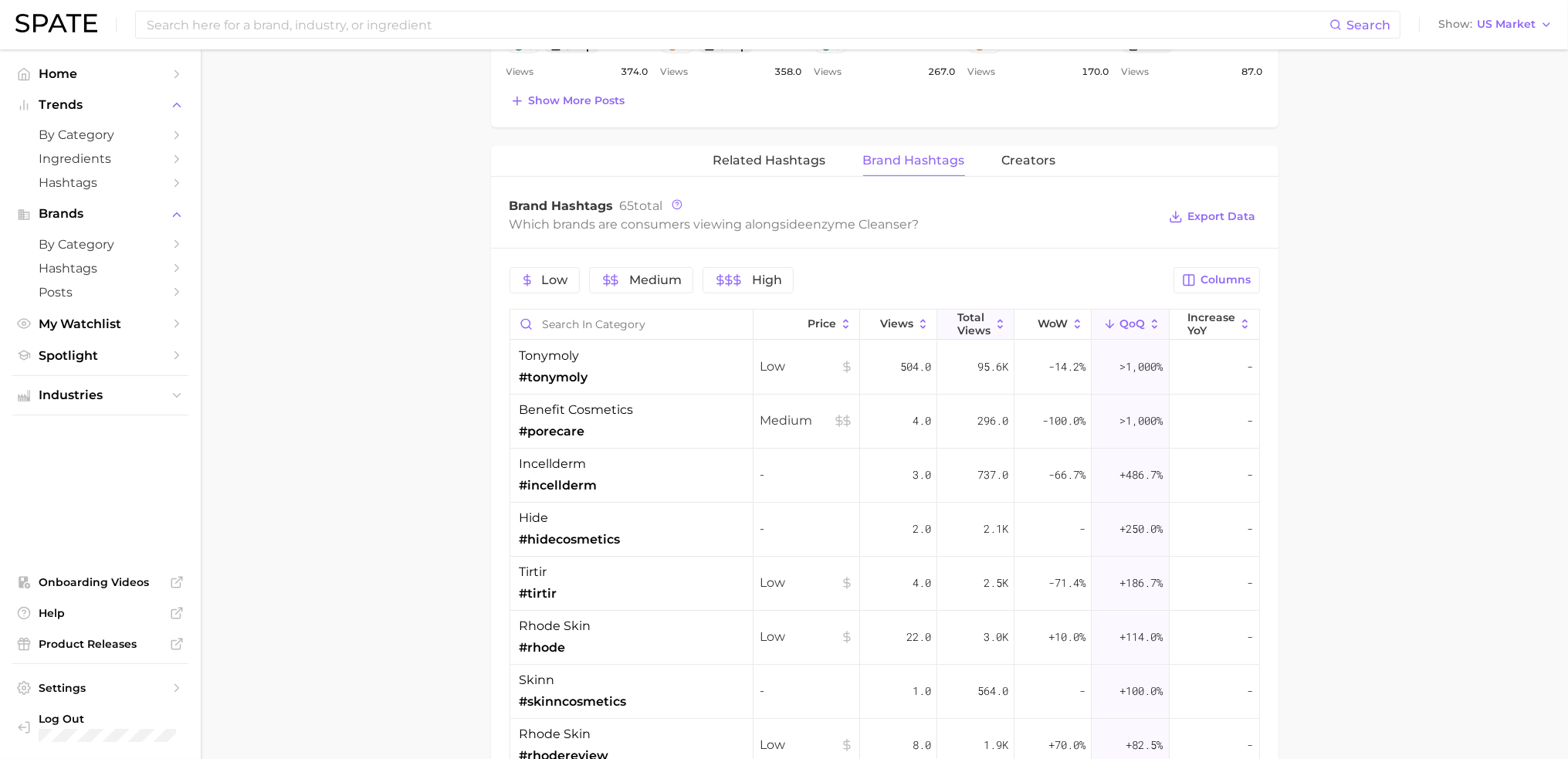
click at [966, 327] on span "Total Views" at bounding box center [973, 323] width 33 height 25
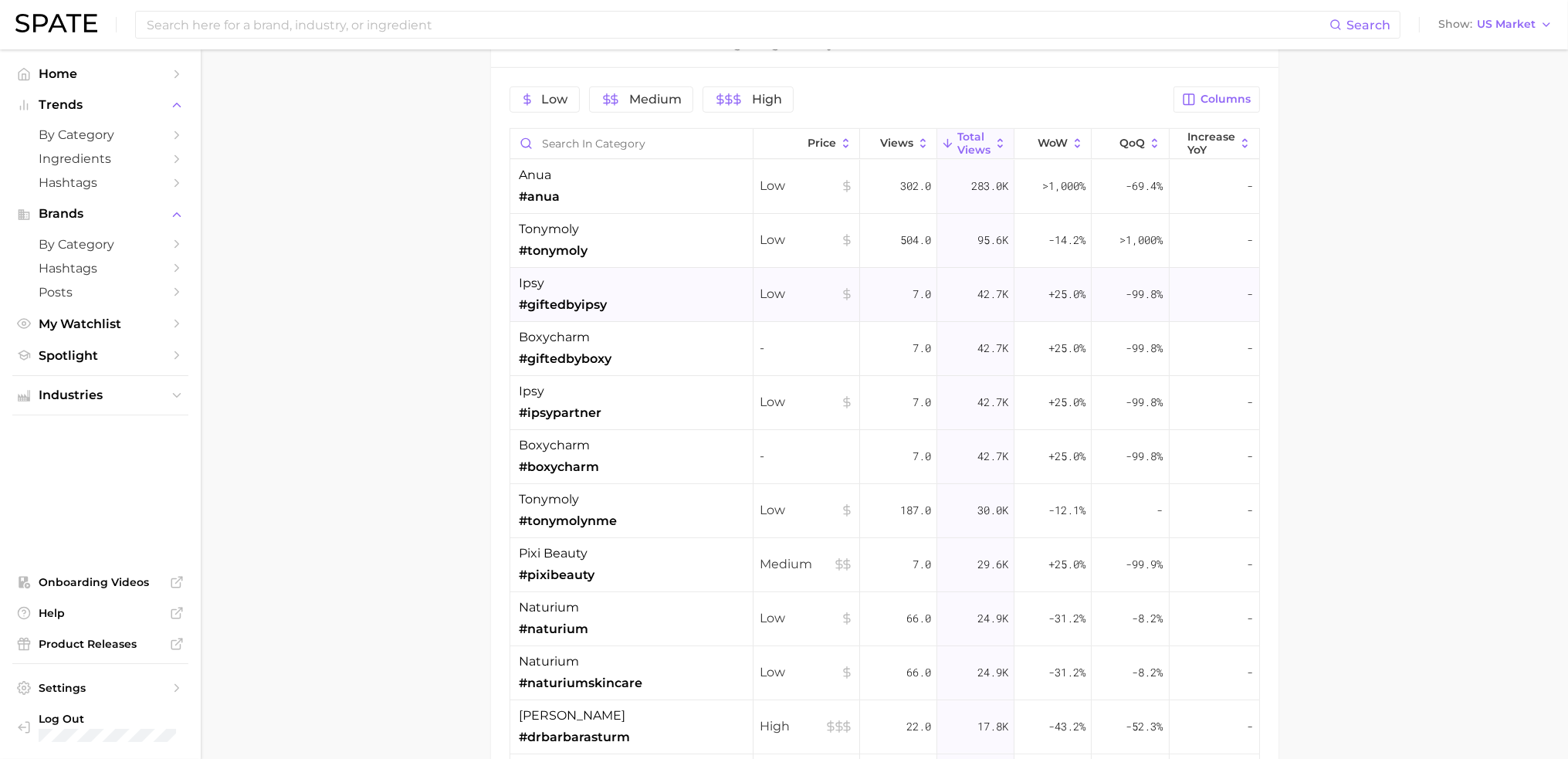
scroll to position [1234, 0]
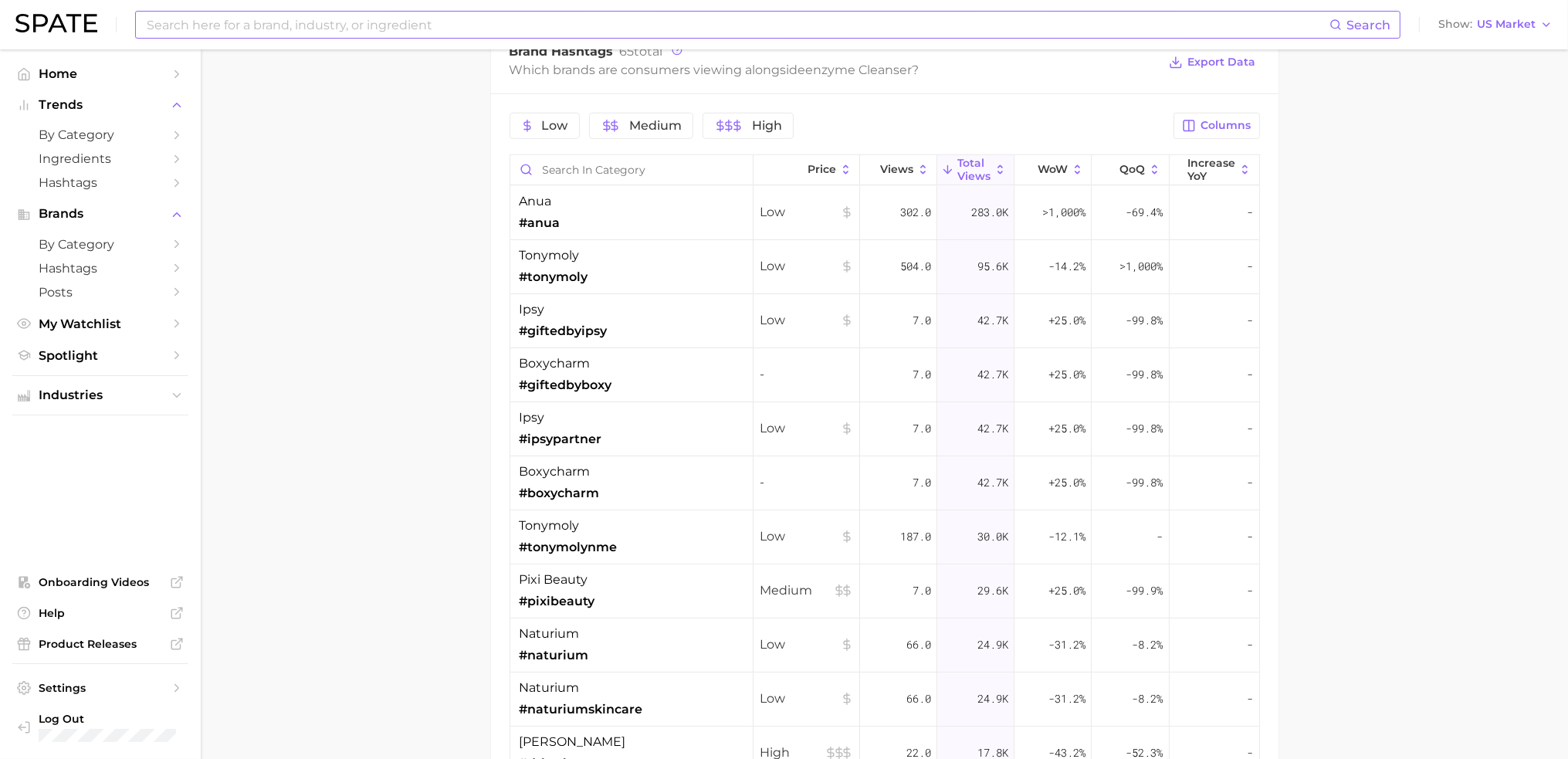
drag, startPoint x: 445, startPoint y: 457, endPoint x: 255, endPoint y: 12, distance: 483.9
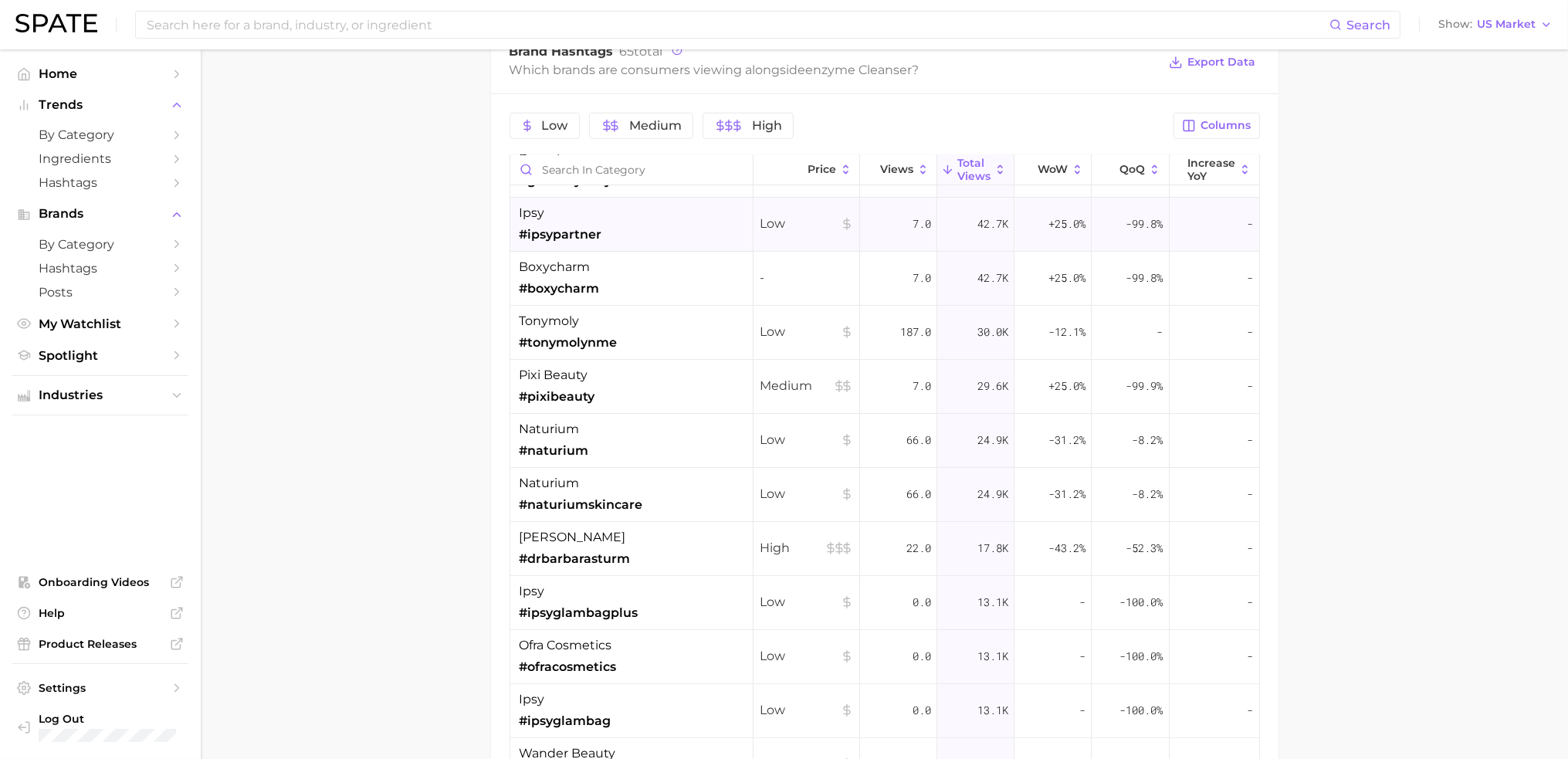
scroll to position [232, 0]
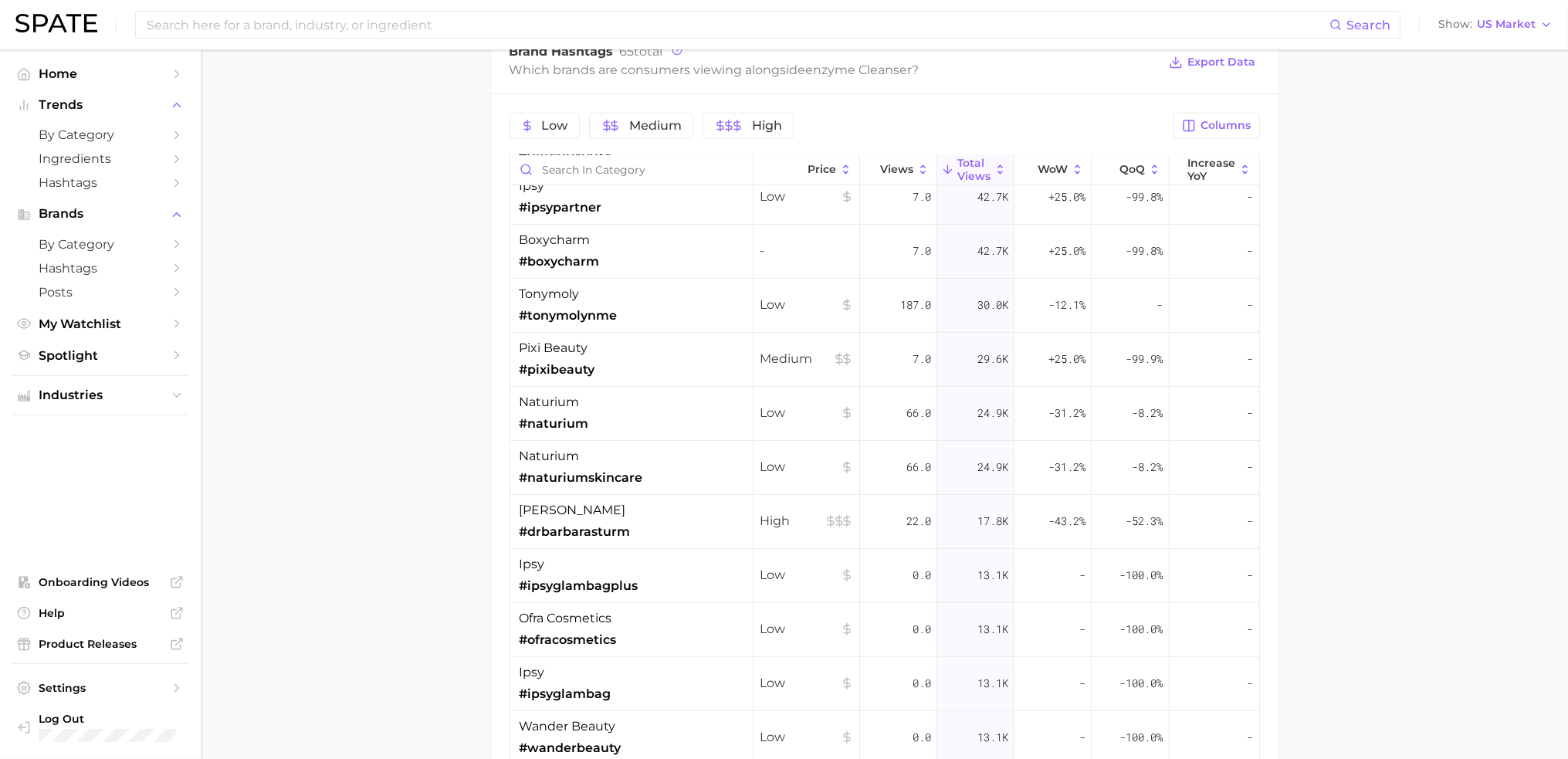
drag, startPoint x: 1427, startPoint y: 241, endPoint x: 1257, endPoint y: 7, distance: 289.2
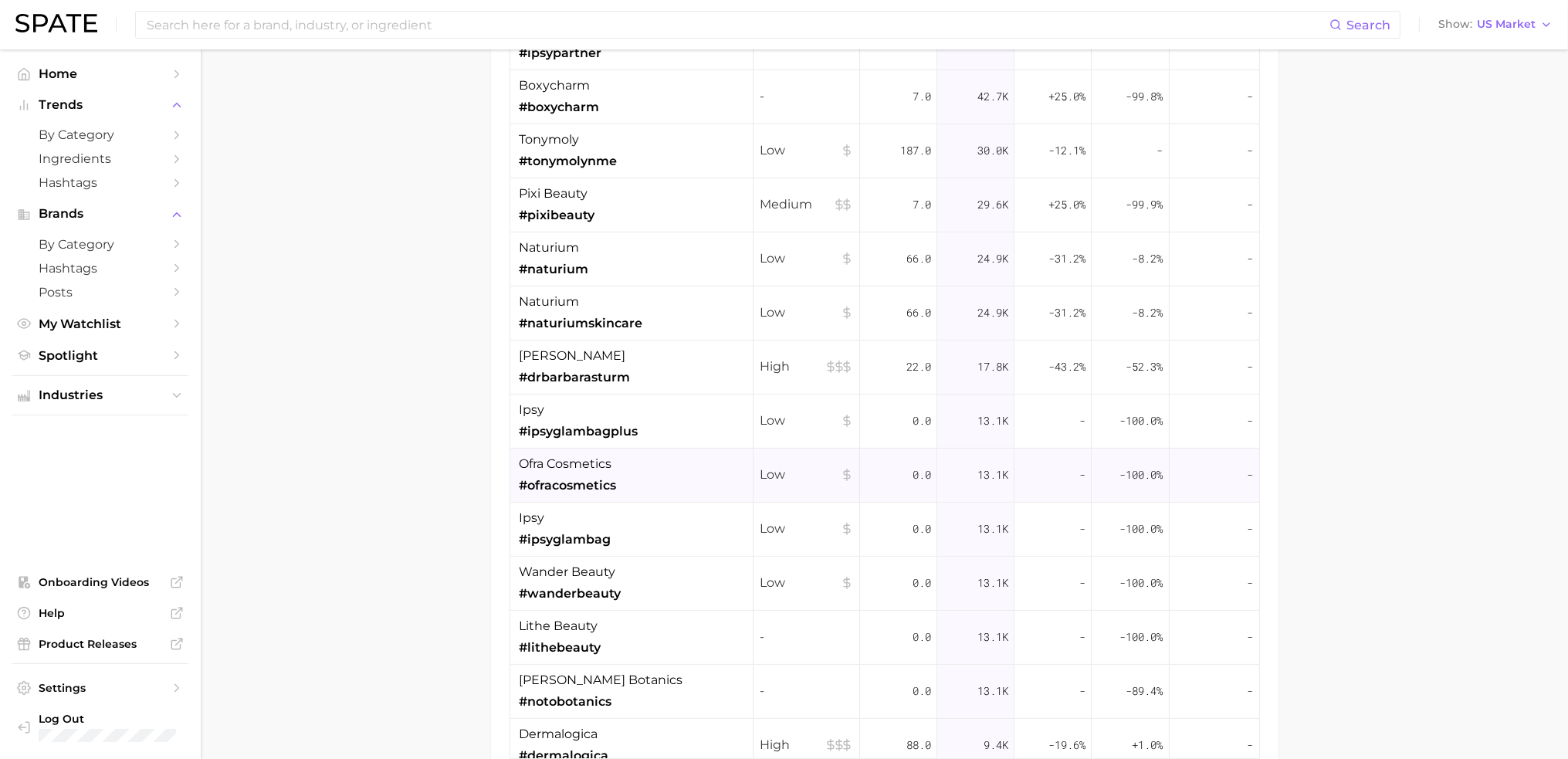
scroll to position [309, 0]
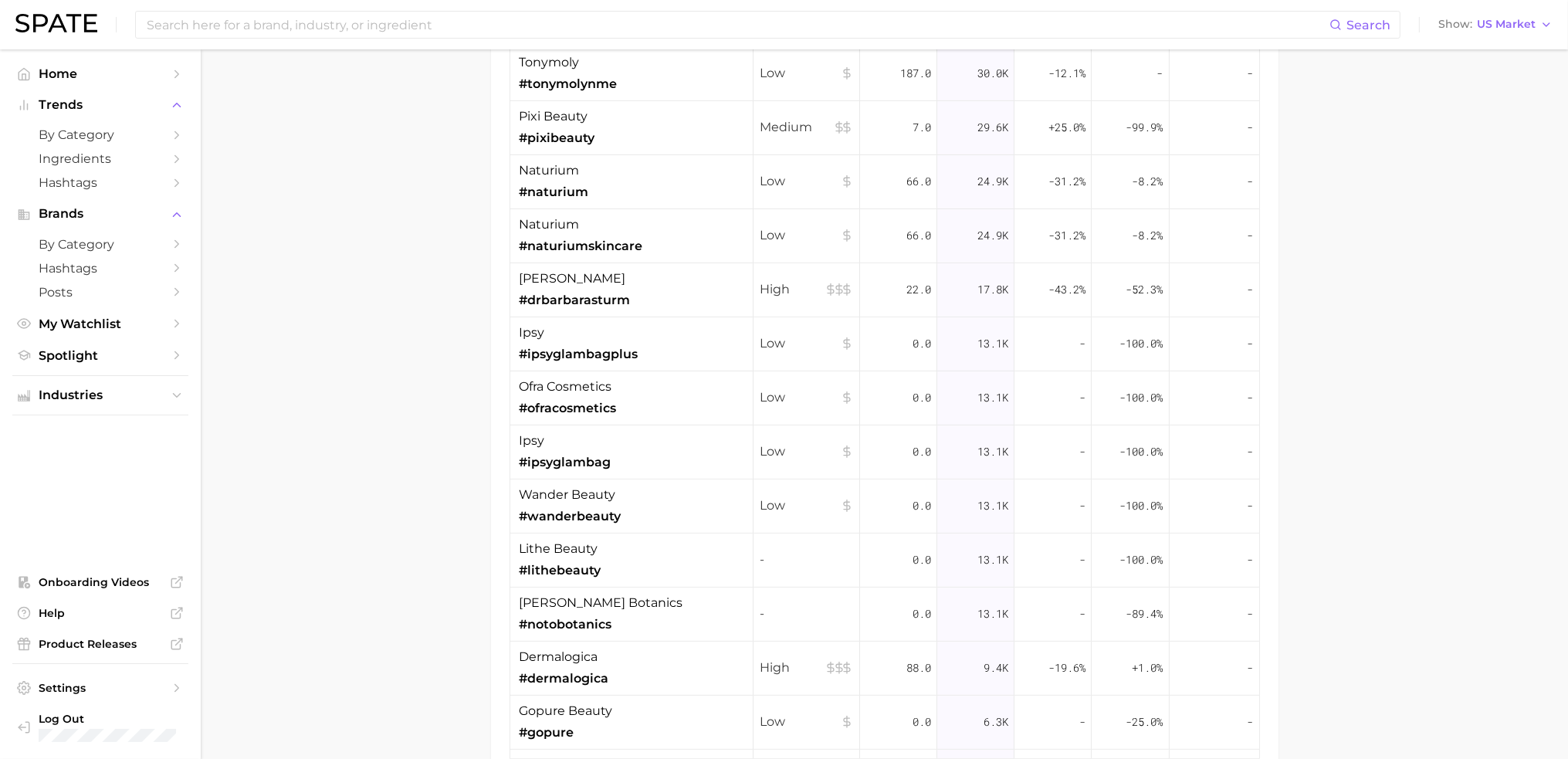
drag, startPoint x: 448, startPoint y: 552, endPoint x: 363, endPoint y: 271, distance: 293.6
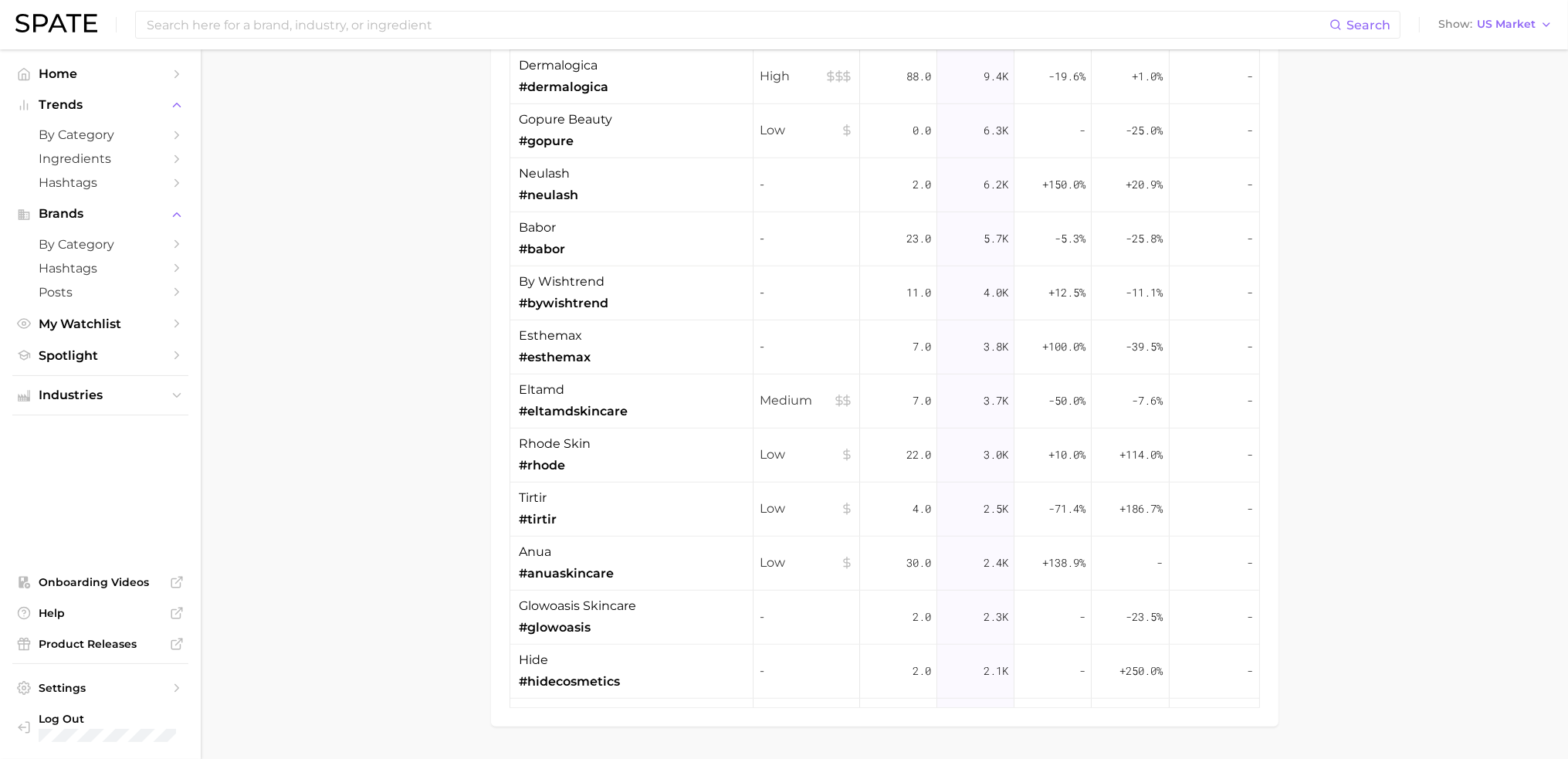
scroll to position [1466, 0]
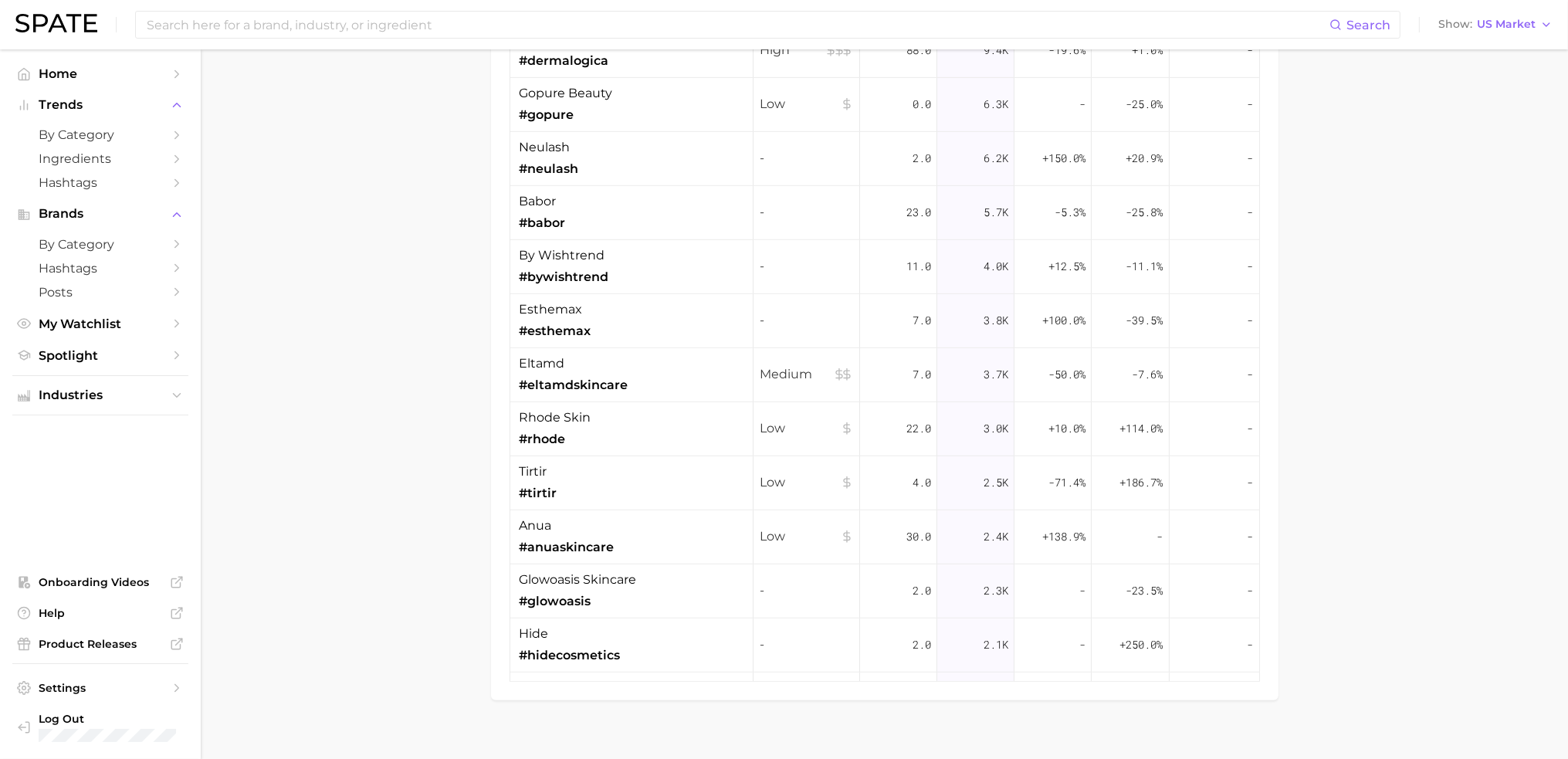
drag, startPoint x: 370, startPoint y: 635, endPoint x: 373, endPoint y: 585, distance: 50.1
